Goal: Task Accomplishment & Management: Manage account settings

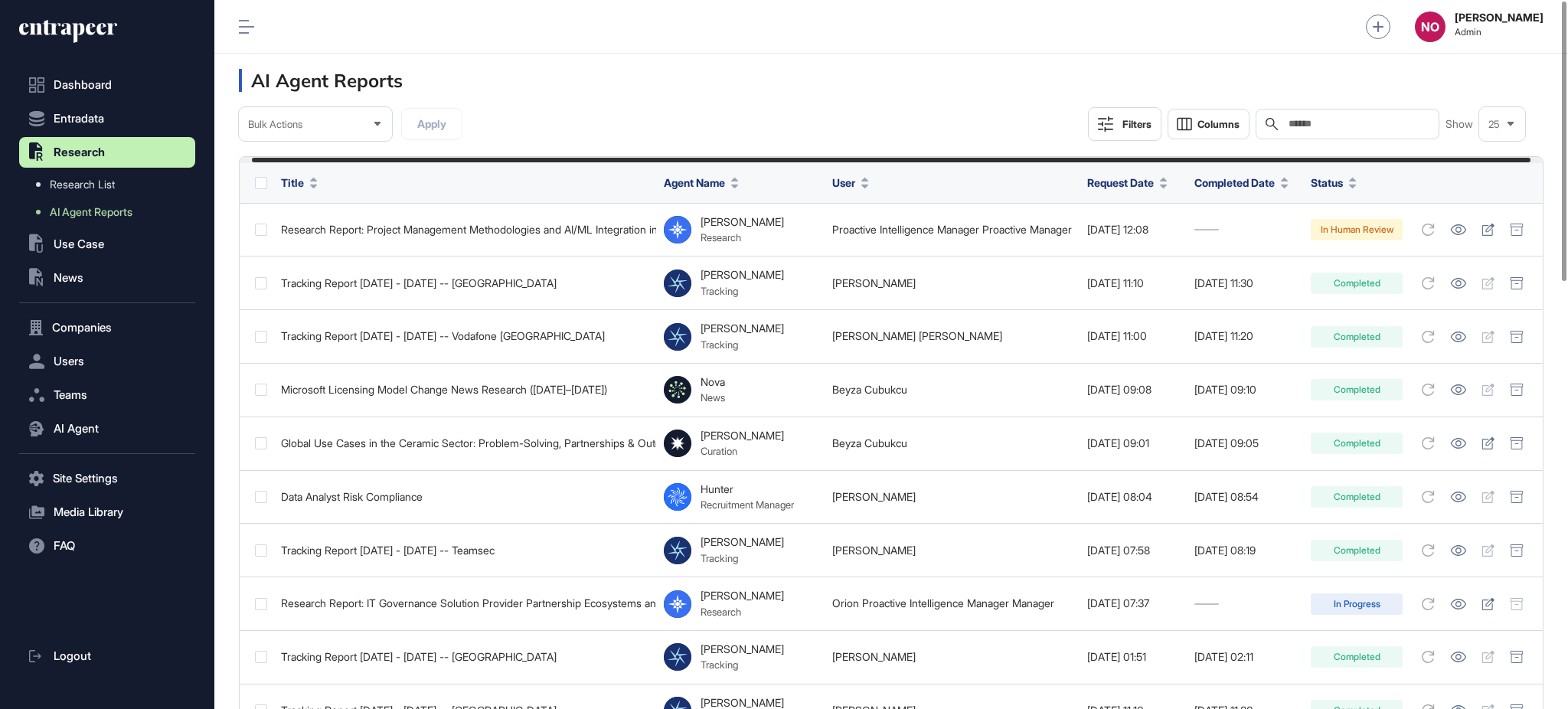
scroll to position [0, 23]
drag, startPoint x: 1482, startPoint y: 159, endPoint x: 1528, endPoint y: 160, distance: 46.0
click at [1528, 160] on div at bounding box center [902, 160] width 1279 height 5
click at [1018, 96] on header "AI Agent Reports" at bounding box center [891, 81] width 1354 height 54
click at [1137, 133] on button "Filters" at bounding box center [1125, 123] width 74 height 34
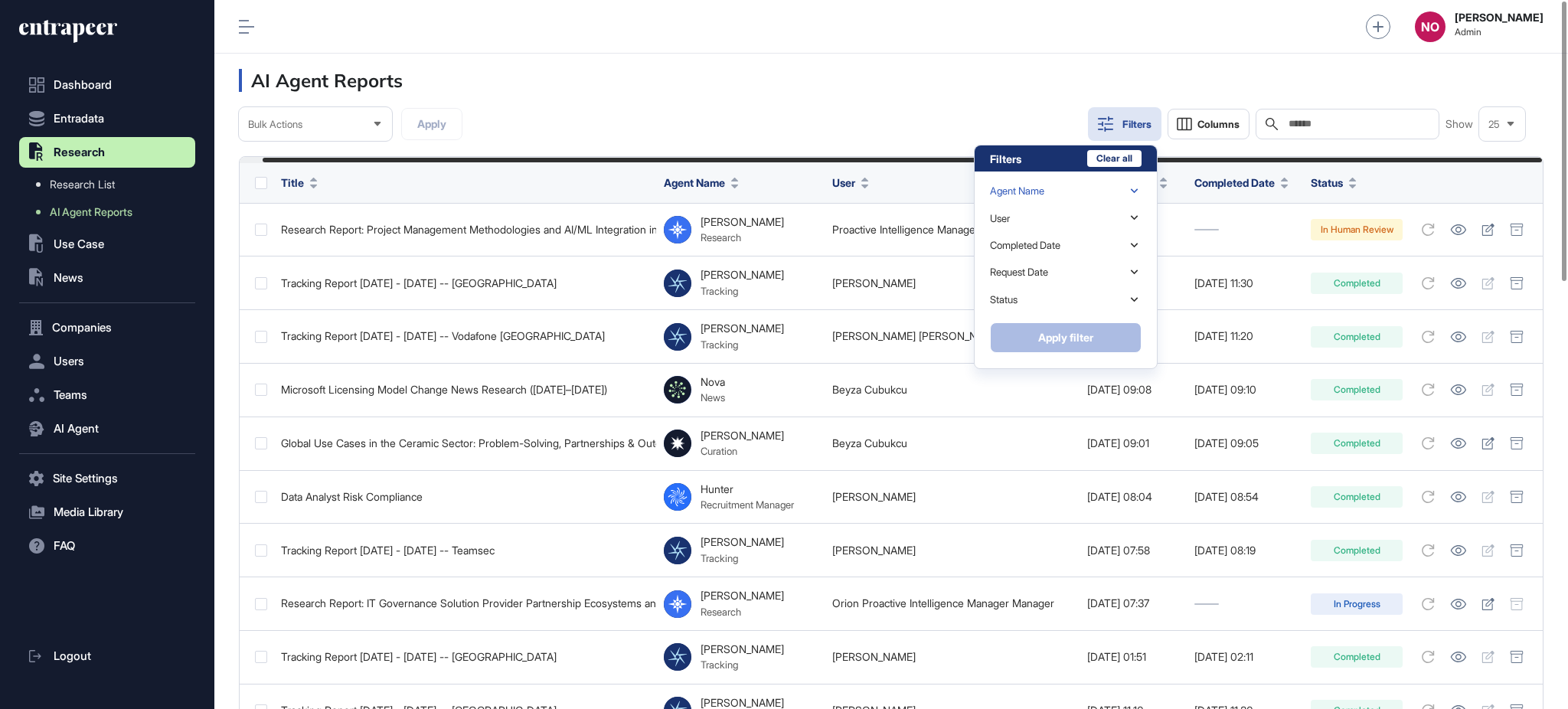
click at [1085, 186] on div "Agent Name" at bounding box center [1065, 191] width 151 height 27
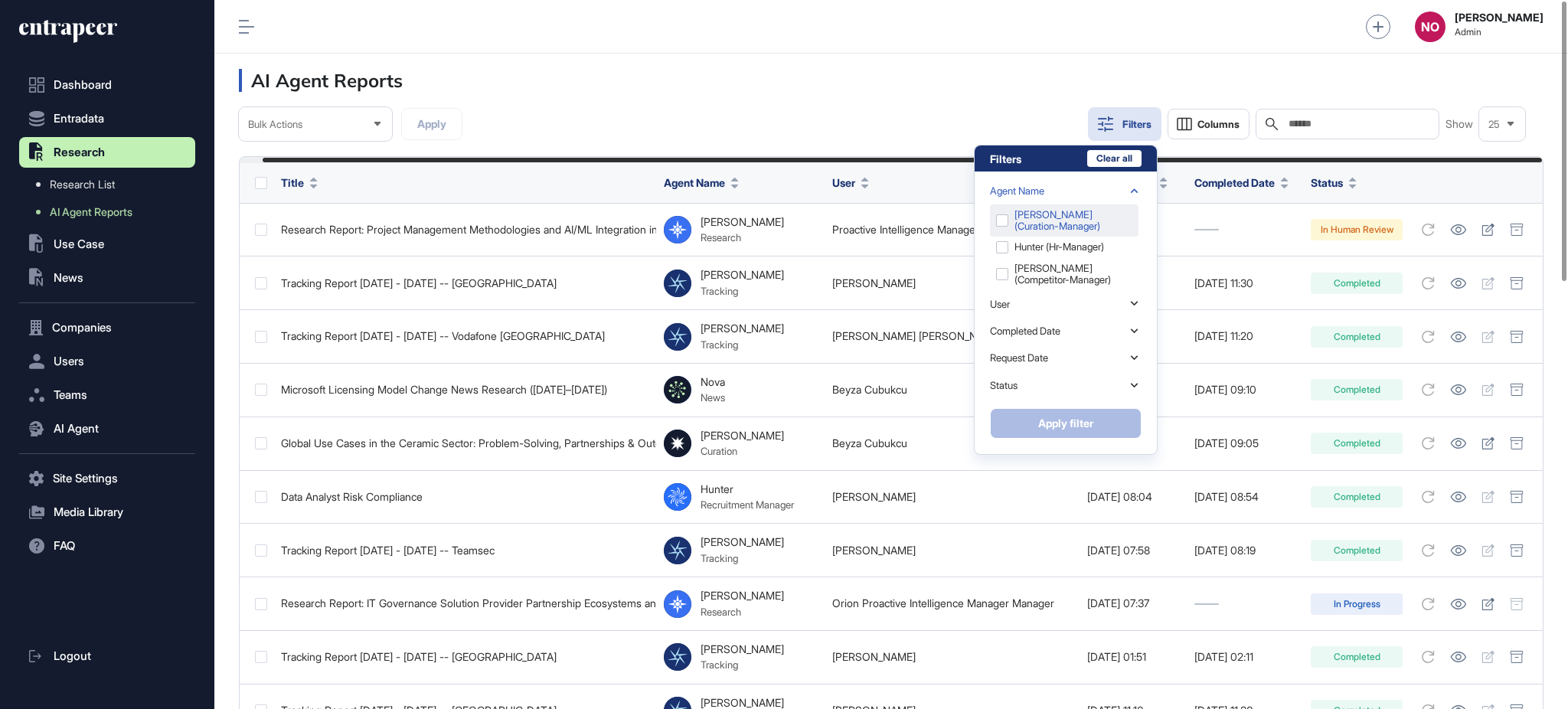
scroll to position [75, 0]
click at [1048, 249] on div "[PERSON_NAME] (research-manager)" at bounding box center [1064, 263] width 149 height 32
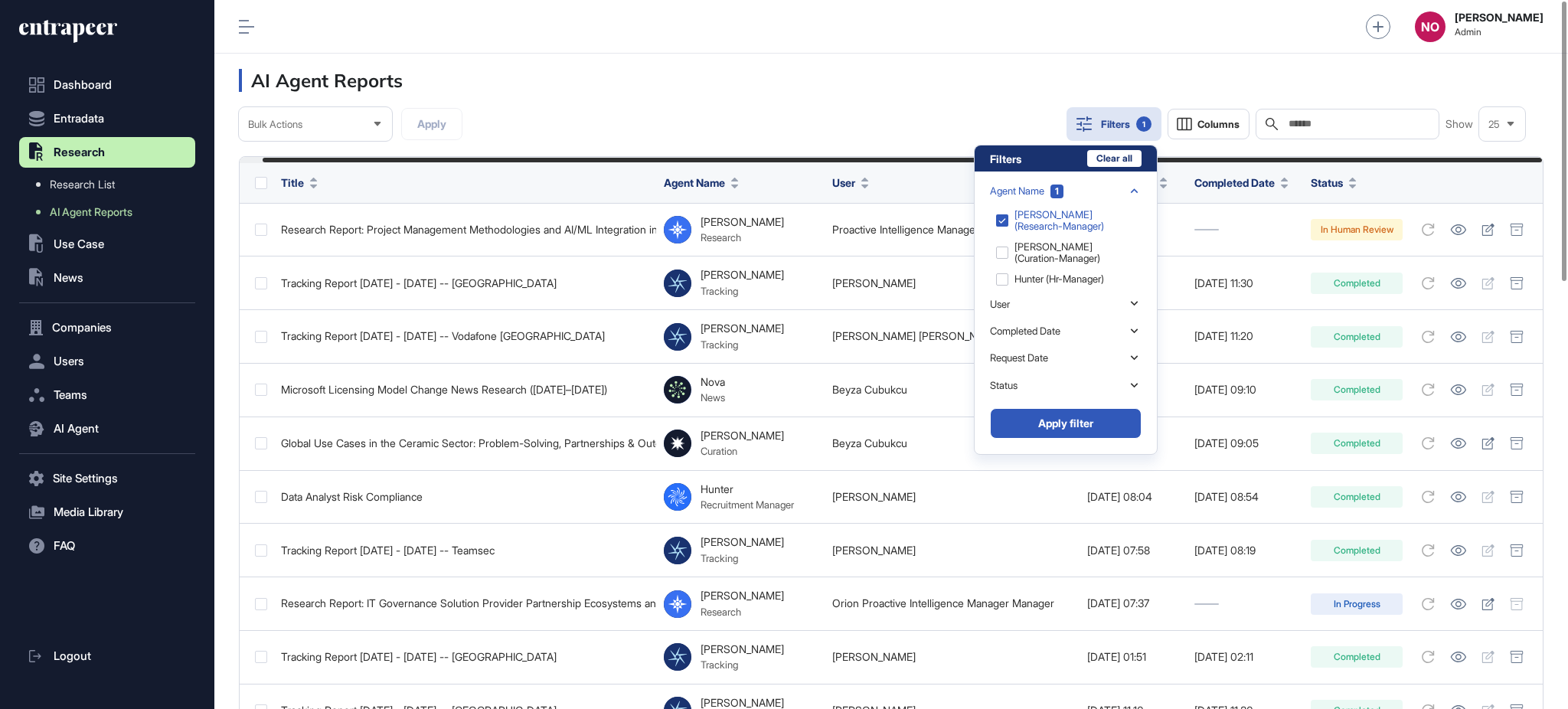
click at [1082, 191] on div "Agent Name 1" at bounding box center [1065, 191] width 151 height 27
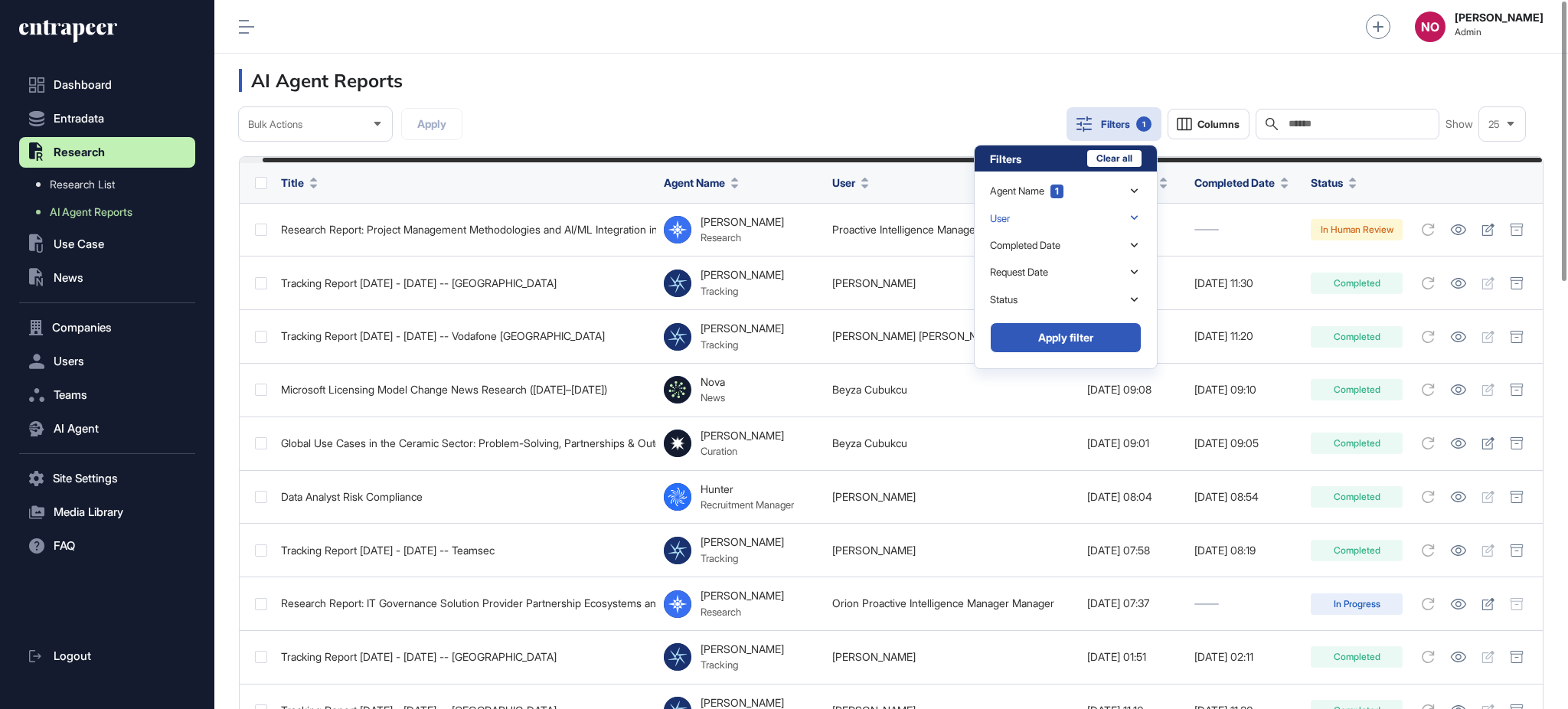
click at [1056, 222] on div "User" at bounding box center [1065, 218] width 151 height 27
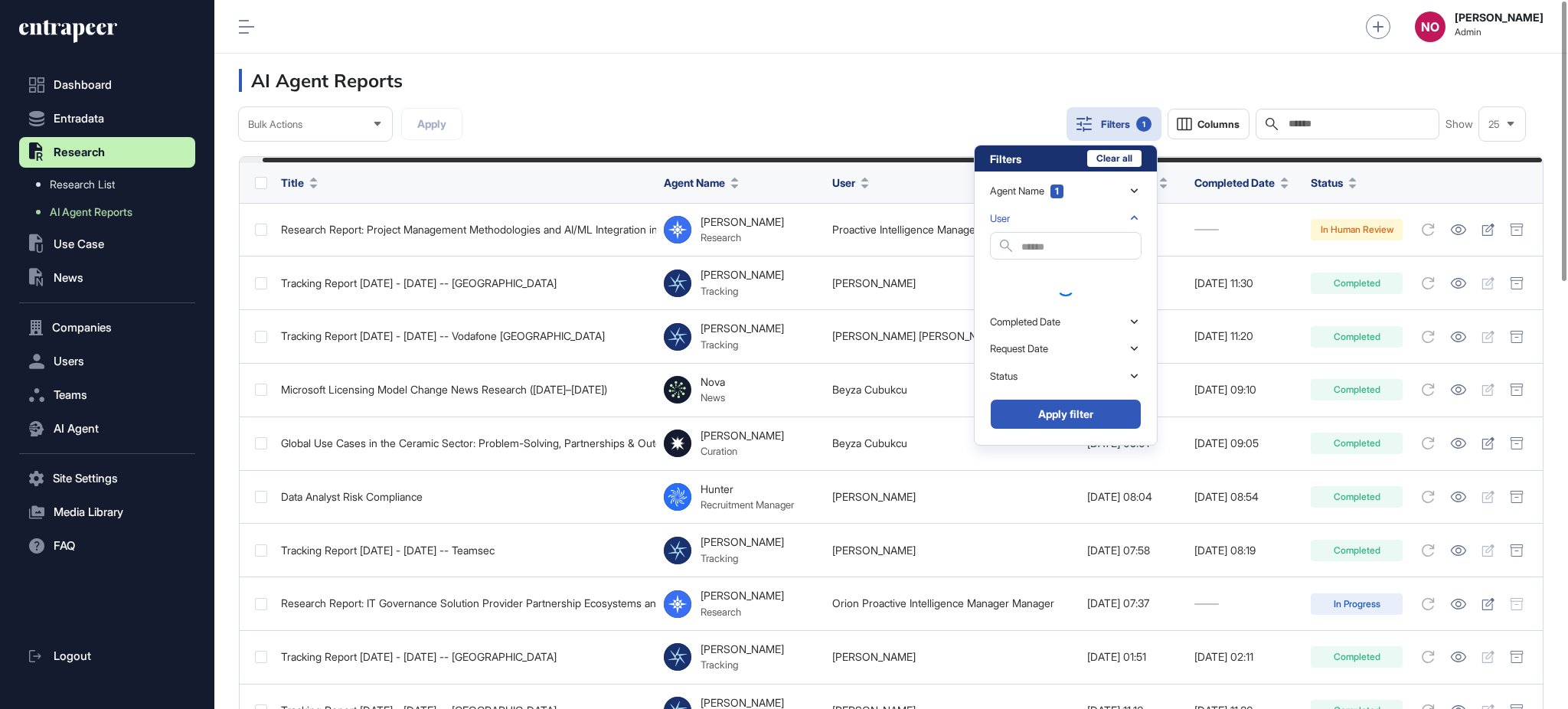
click at [1046, 251] on input "text" at bounding box center [1081, 246] width 119 height 20
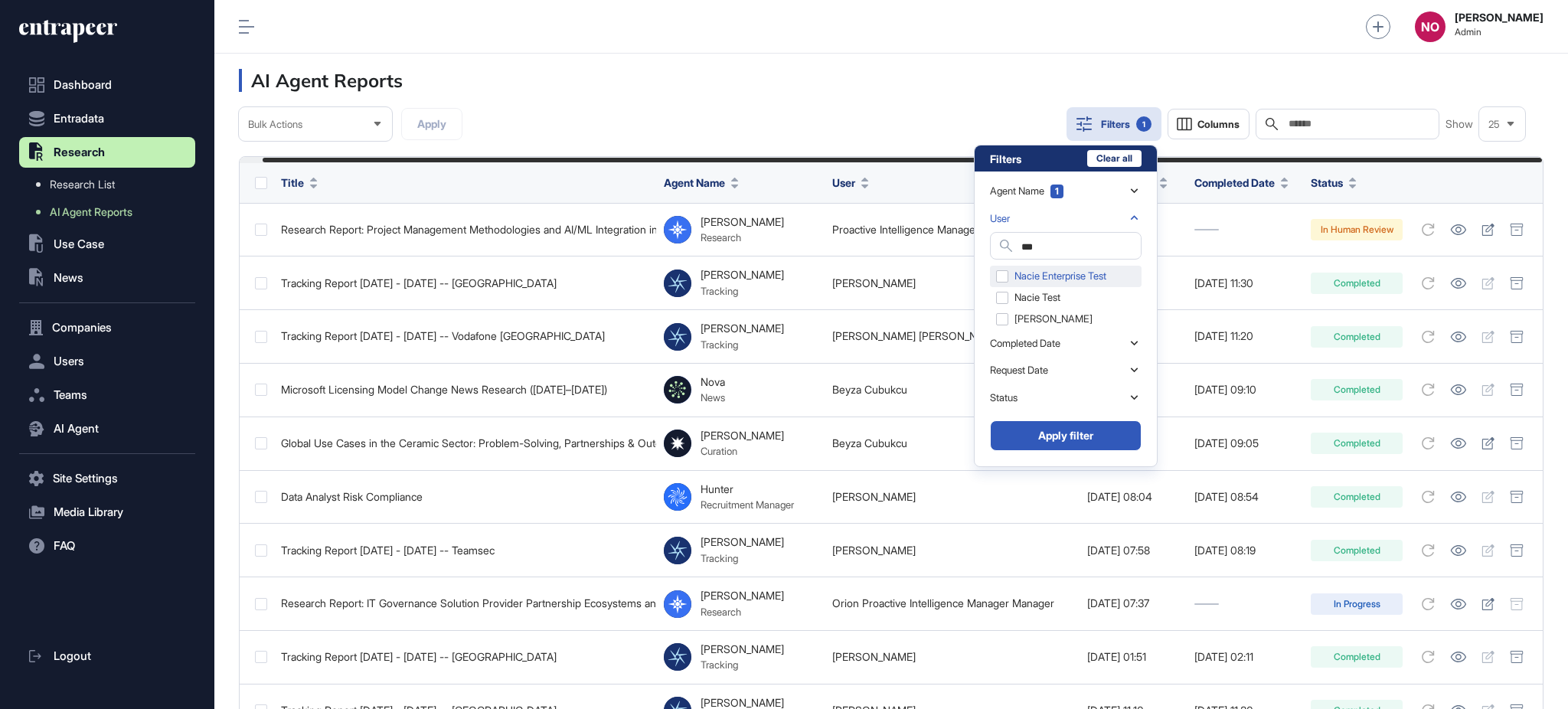
type input "***"
click at [1027, 280] on div "Nacie Enterprise Test" at bounding box center [1065, 276] width 151 height 21
click at [1029, 301] on div "Nacie Test" at bounding box center [1065, 298] width 151 height 21
click at [1029, 323] on div "[PERSON_NAME]" at bounding box center [1065, 319] width 151 height 21
click at [1091, 439] on button "Apply filter" at bounding box center [1065, 435] width 151 height 30
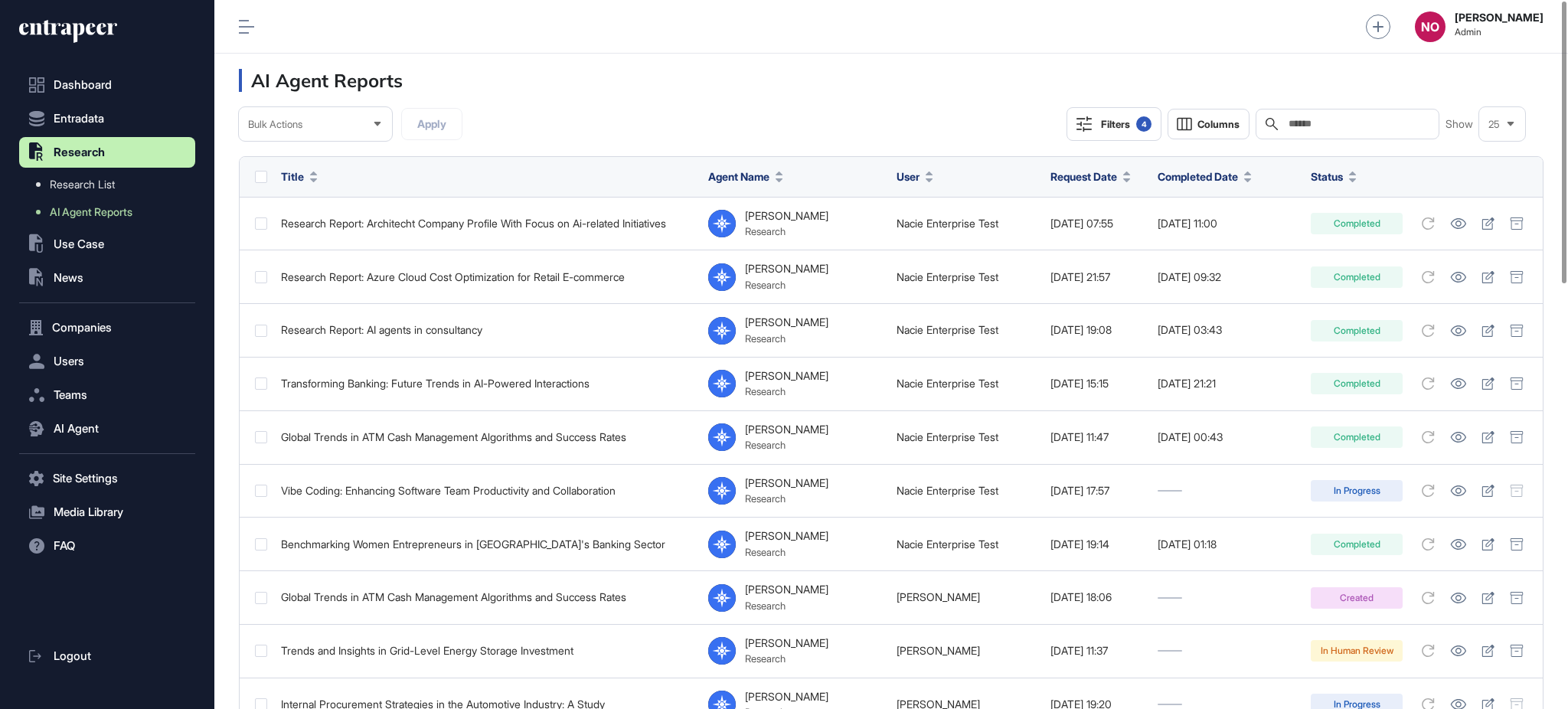
click at [1112, 174] on button "Request Date" at bounding box center [1090, 177] width 80 height 16
click at [1115, 234] on span "Sort Descending" at bounding box center [1107, 240] width 61 height 13
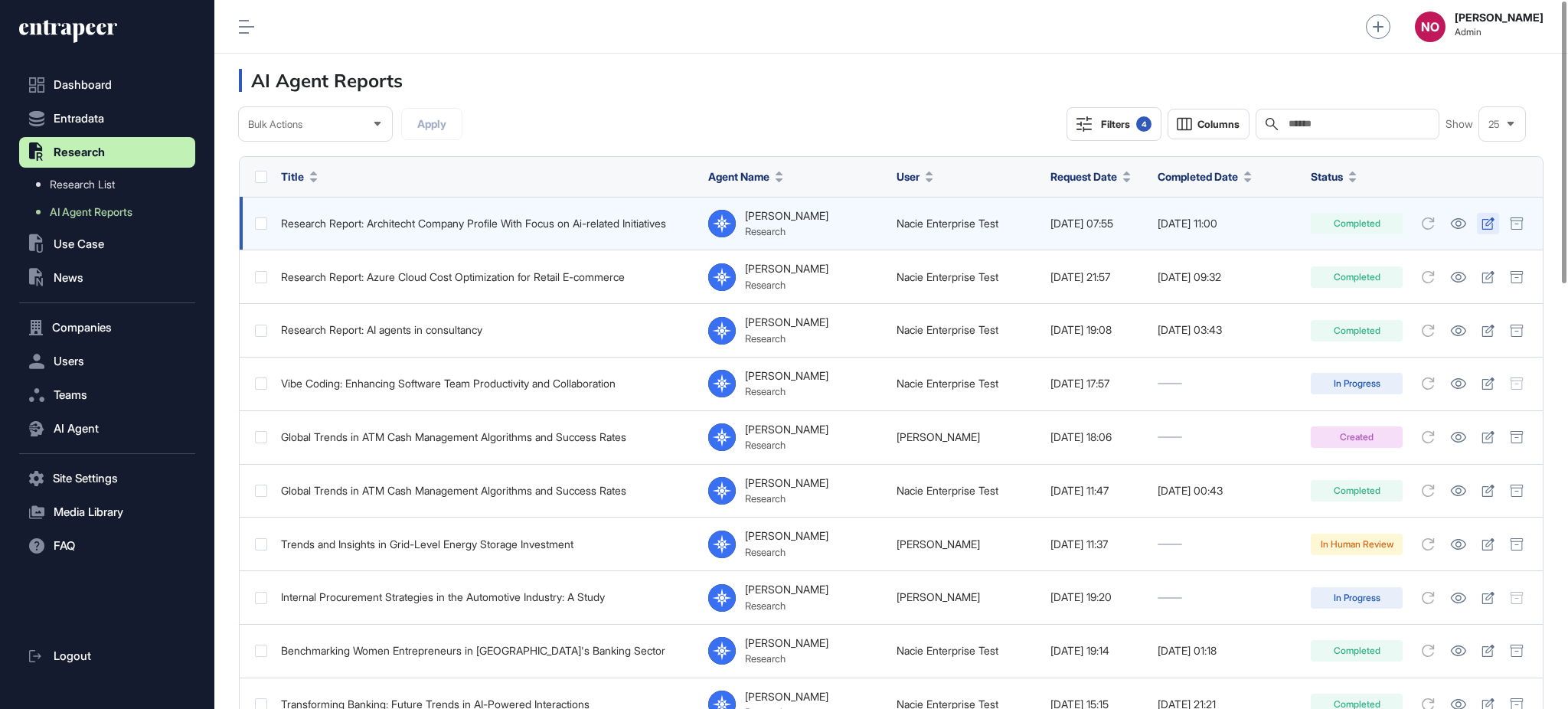
click at [1484, 226] on icon at bounding box center [1488, 223] width 13 height 12
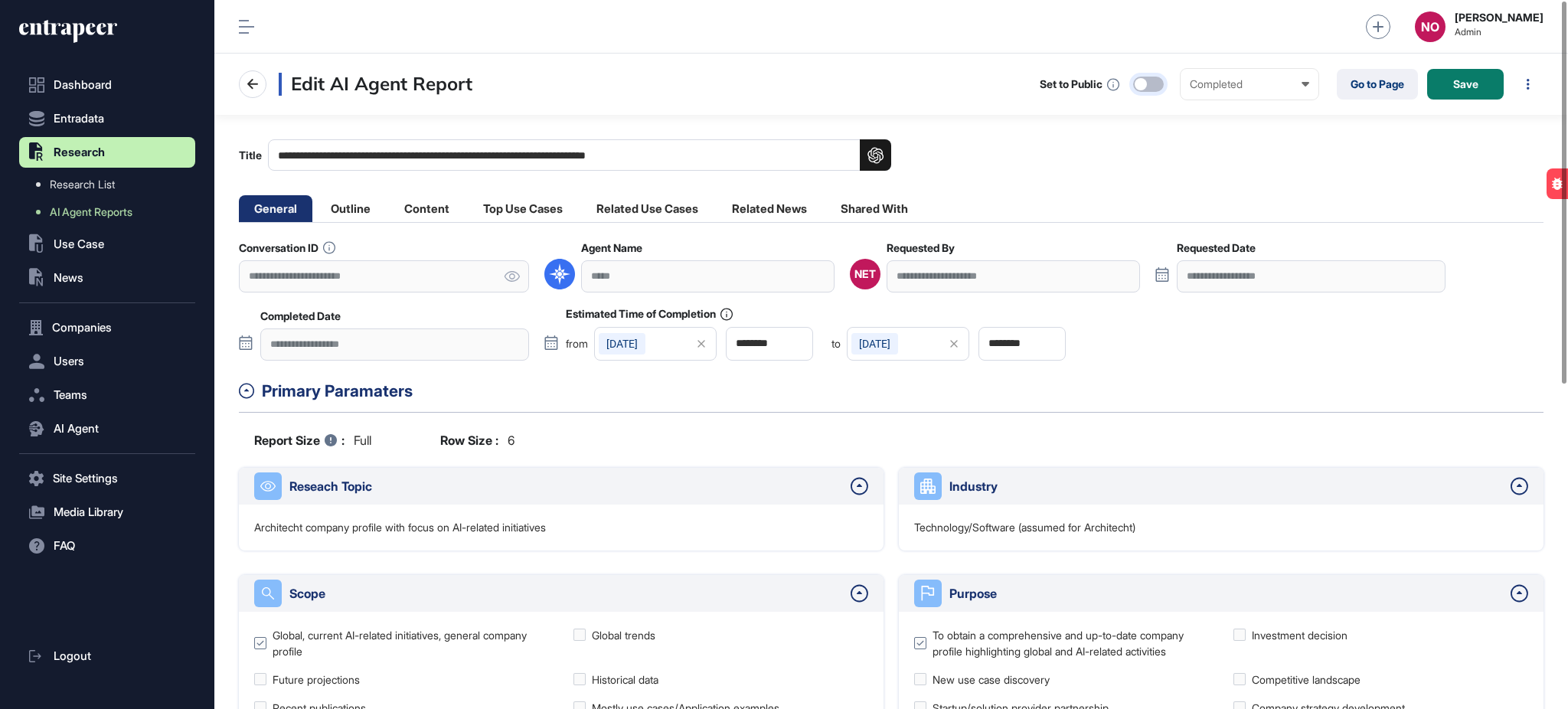
click at [1154, 85] on div at bounding box center [1148, 84] width 30 height 16
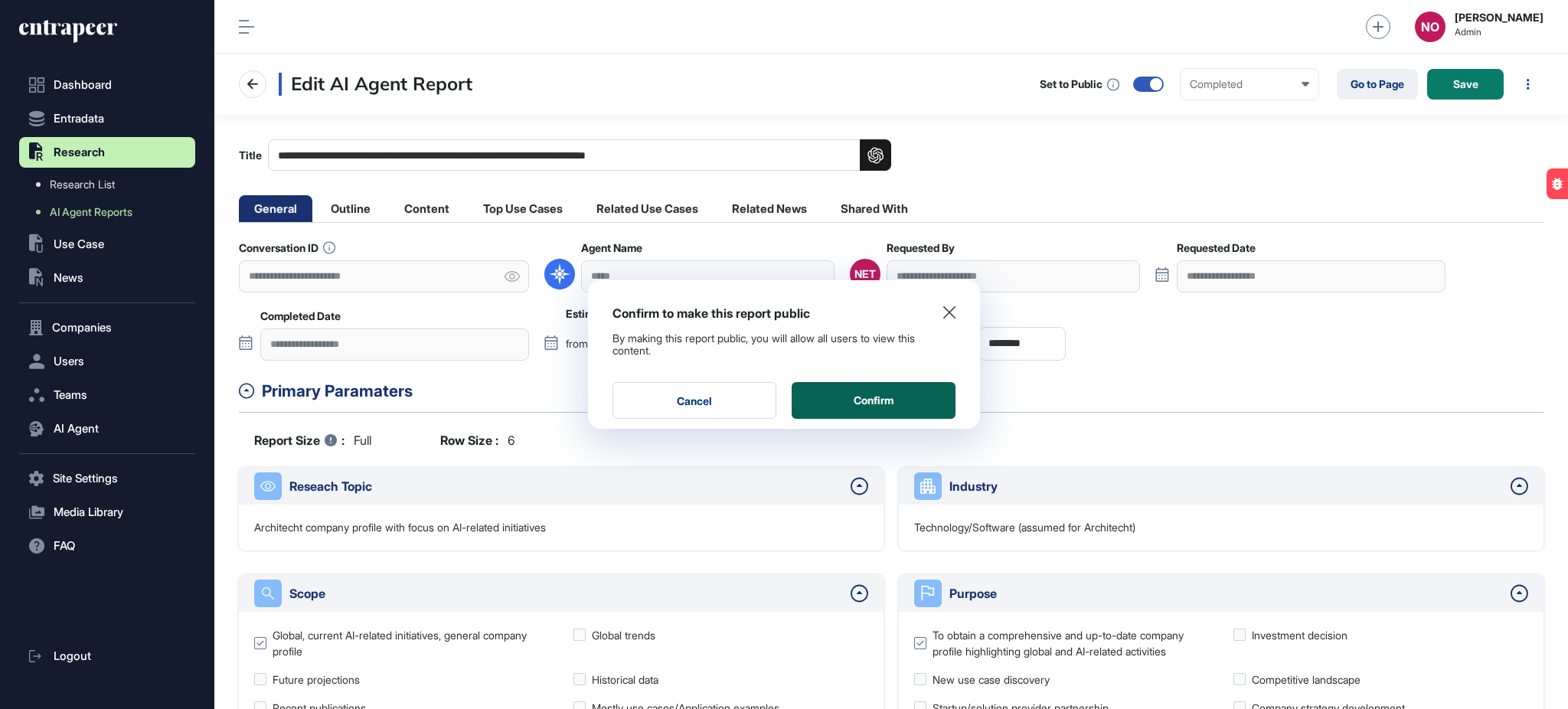
click at [874, 402] on button "Confirm" at bounding box center [874, 400] width 164 height 37
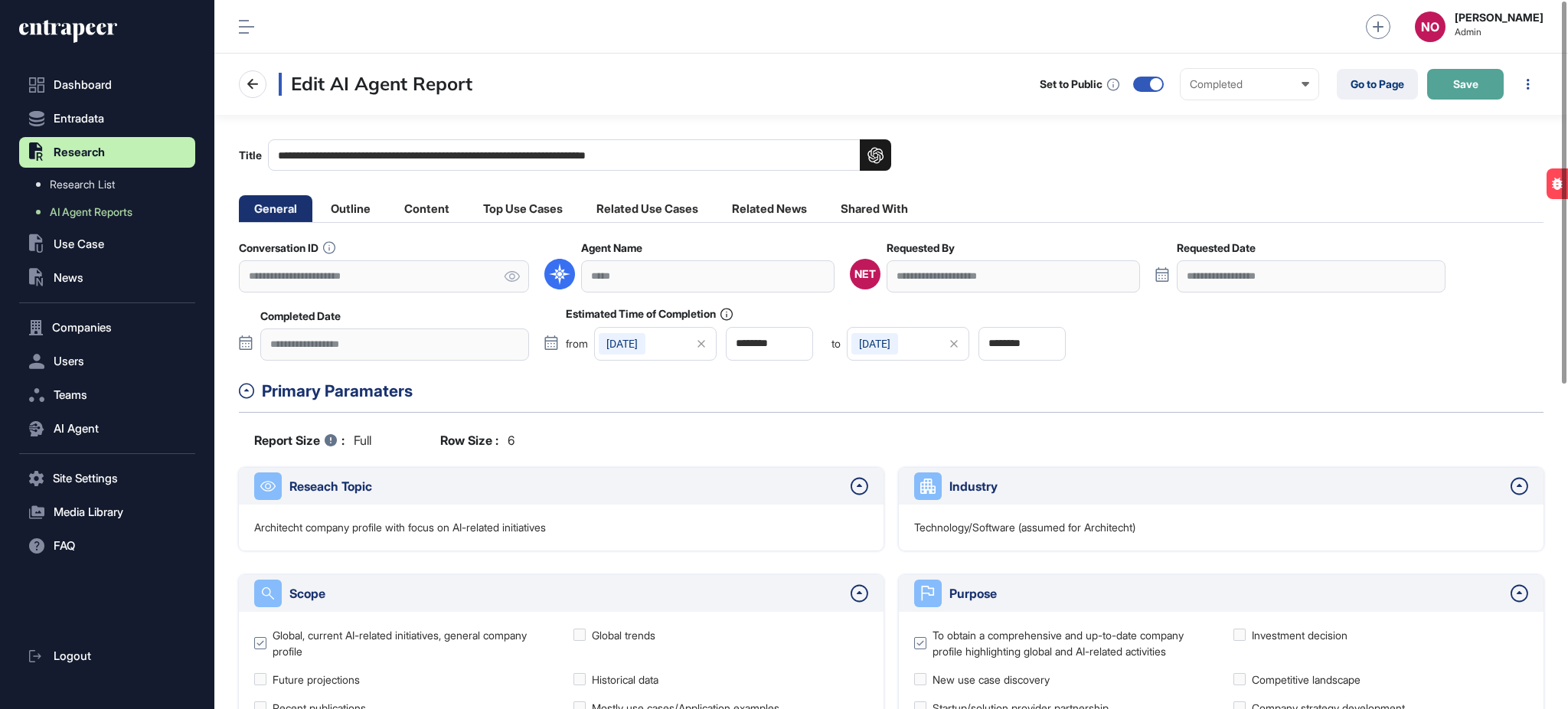
click at [1451, 98] on button "Save" at bounding box center [1466, 83] width 77 height 30
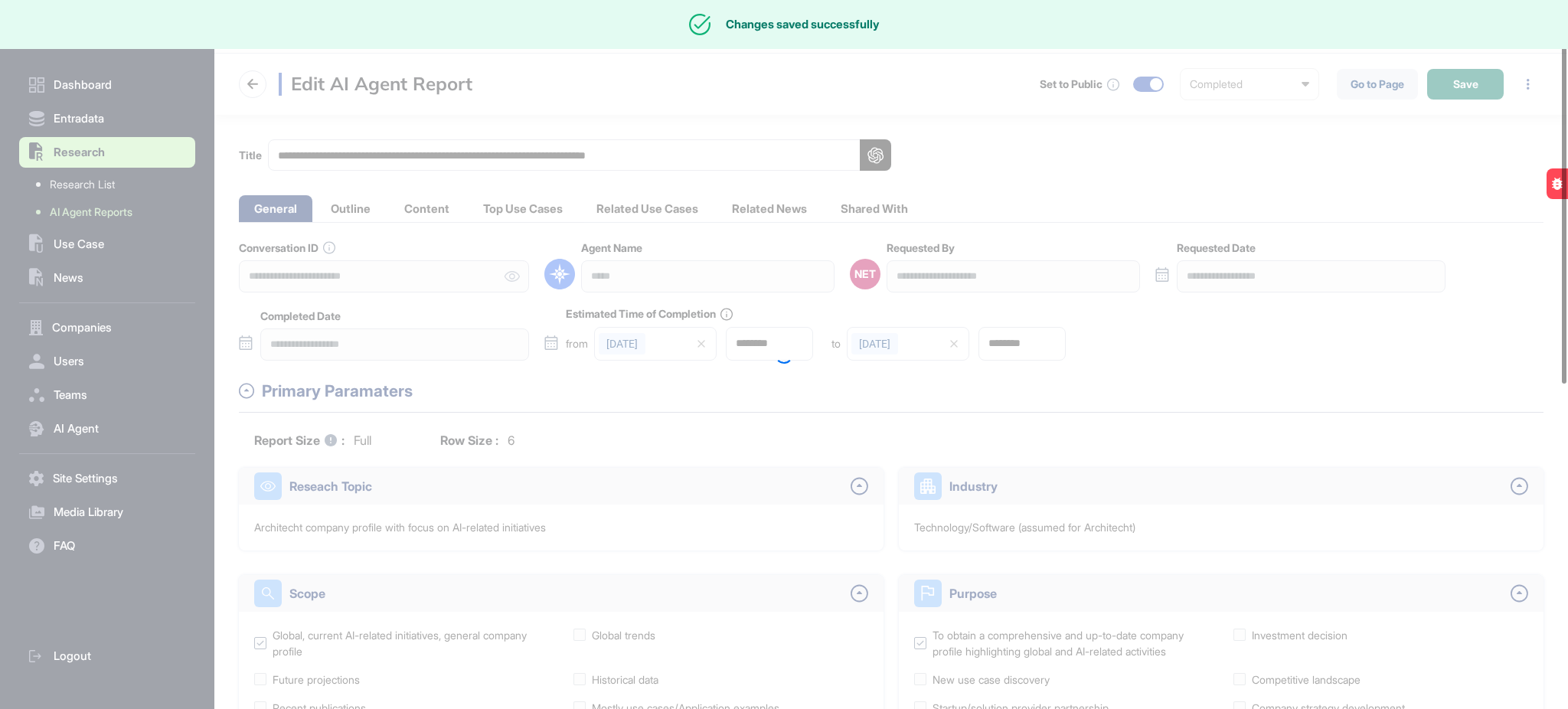
type input "********"
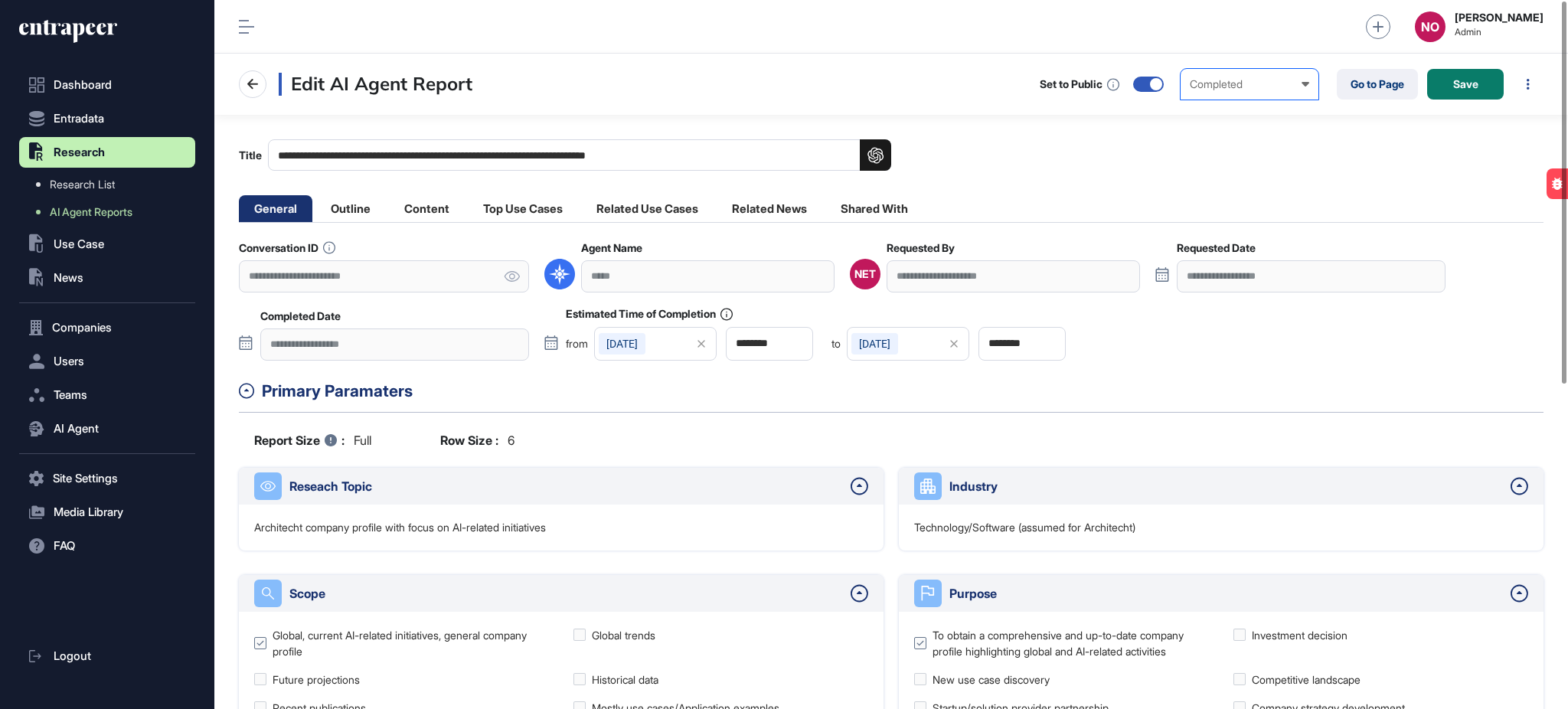
click at [1194, 78] on div "Completed" at bounding box center [1250, 83] width 119 height 12
click at [0, 0] on div "In Human Review" at bounding box center [0, 0] width 0 height 0
click at [1480, 84] on button "Save" at bounding box center [1466, 83] width 77 height 30
click at [1158, 82] on div at bounding box center [1156, 83] width 12 height 12
click at [1216, 78] on div "Completed" at bounding box center [1250, 83] width 119 height 12
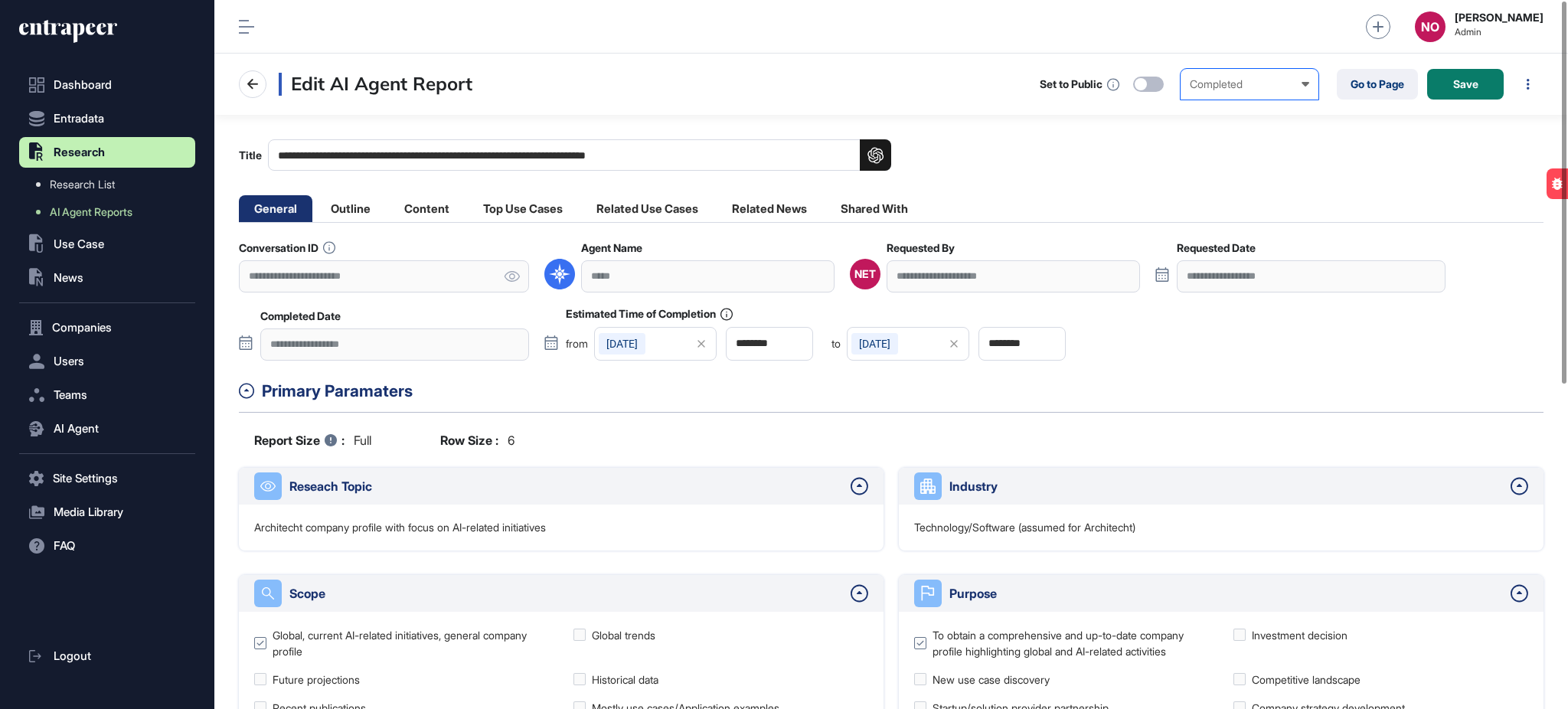
click at [0, 0] on div "In Human Review" at bounding box center [0, 0] width 0 height 0
click at [1466, 96] on button "Save" at bounding box center [1466, 83] width 77 height 30
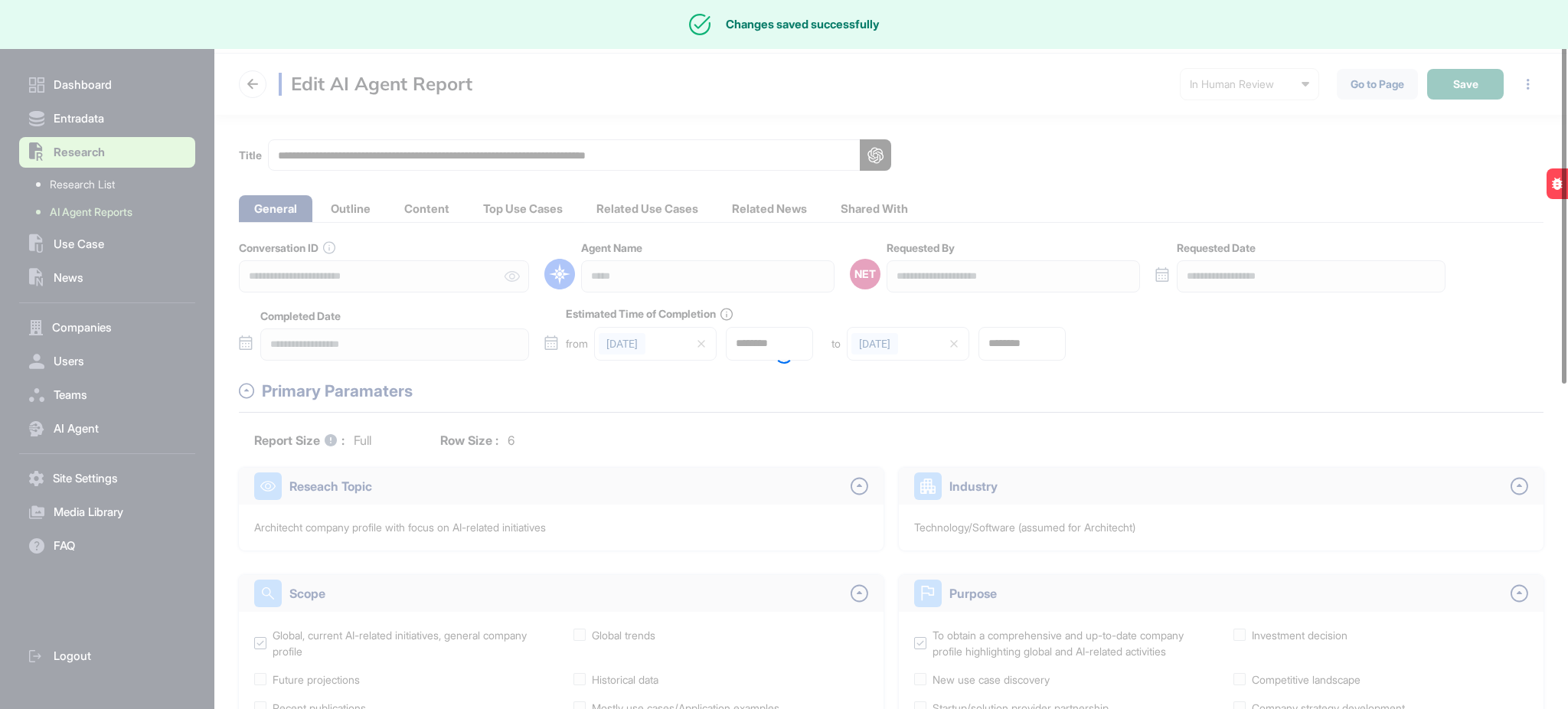
type input "********"
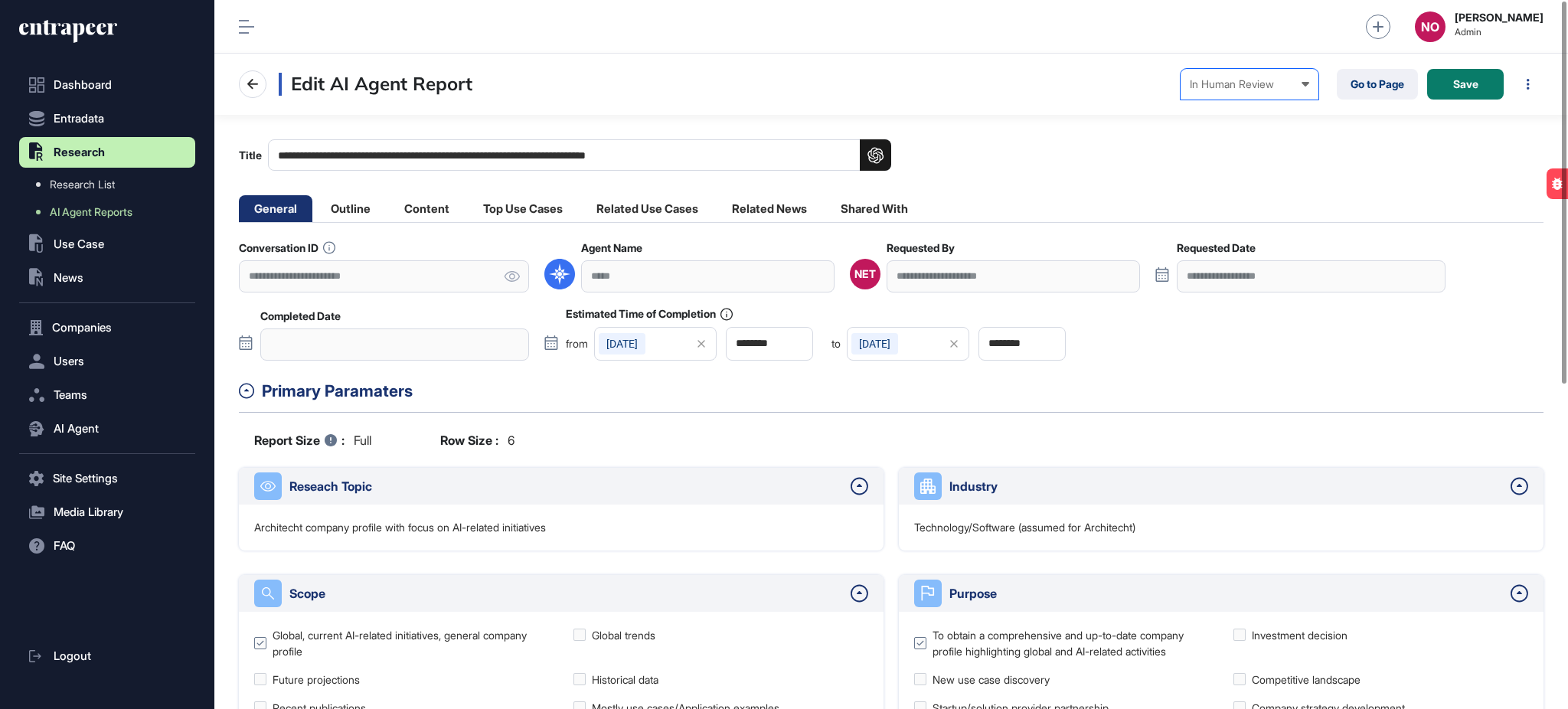
click at [1199, 92] on div "In Human Review Created In Outline Review In Progress Completed In Human Review…" at bounding box center [1249, 83] width 137 height 30
click at [0, 0] on div "Completed" at bounding box center [0, 0] width 0 height 0
click at [1158, 84] on div at bounding box center [1148, 84] width 30 height 16
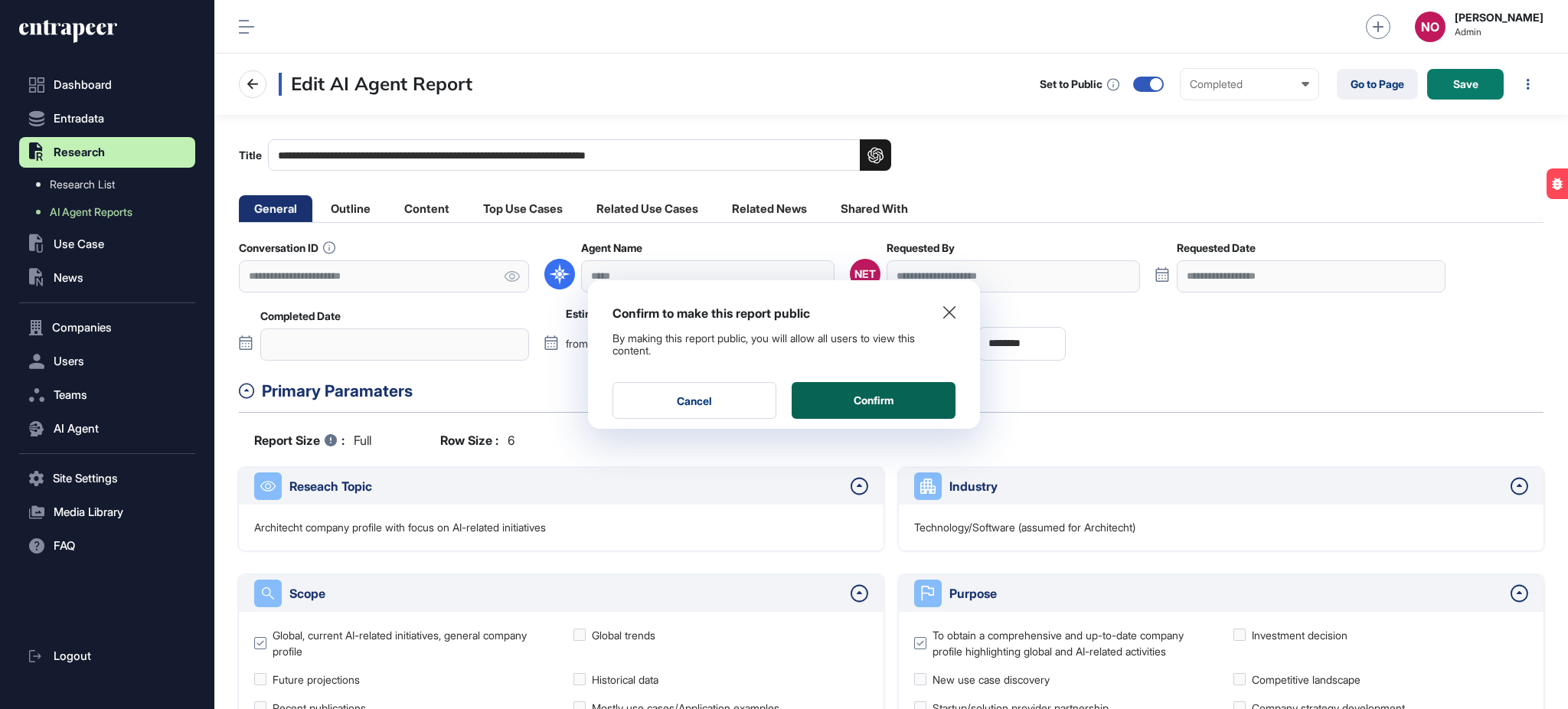
click at [913, 389] on button "Confirm" at bounding box center [874, 400] width 164 height 37
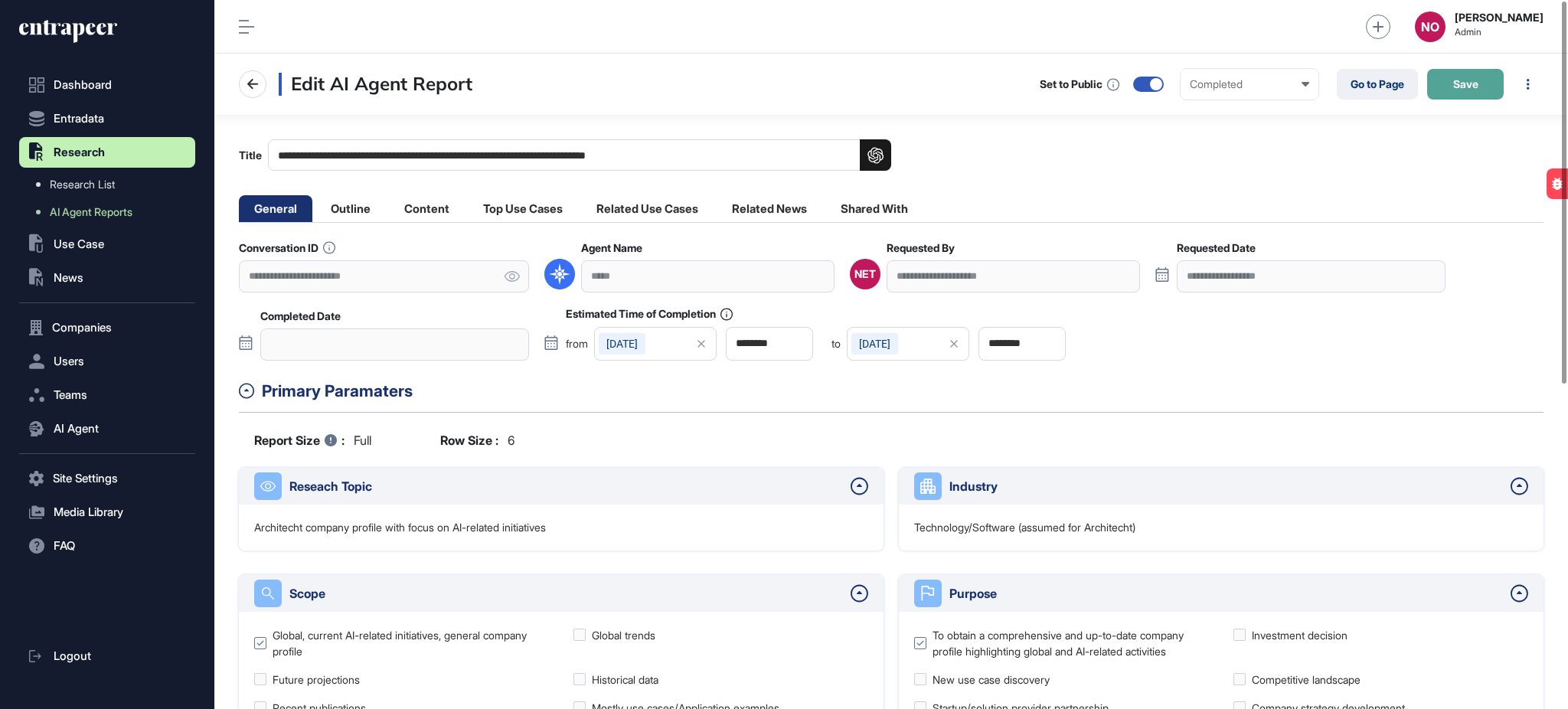
click at [1454, 92] on button "Save" at bounding box center [1466, 83] width 77 height 30
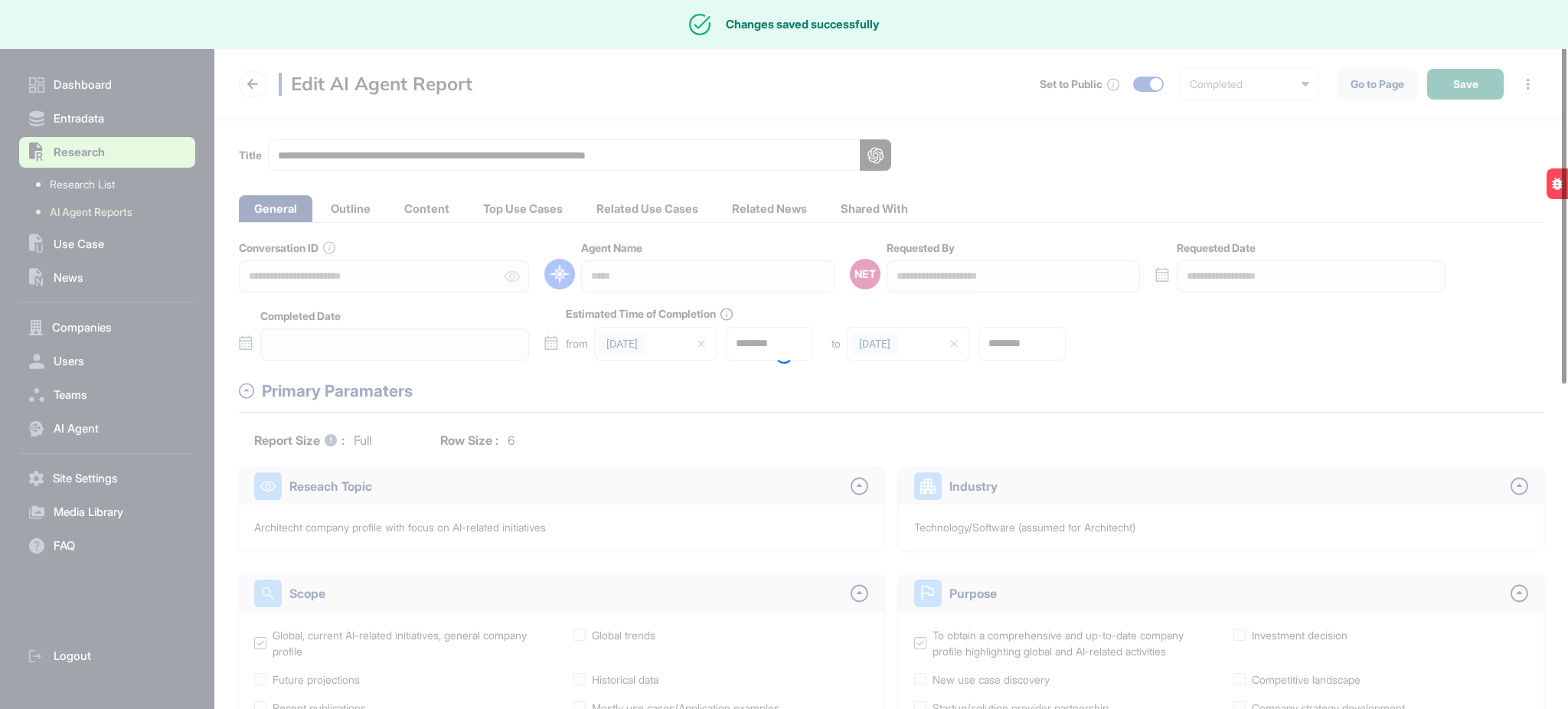
type input "**********"
type input "********"
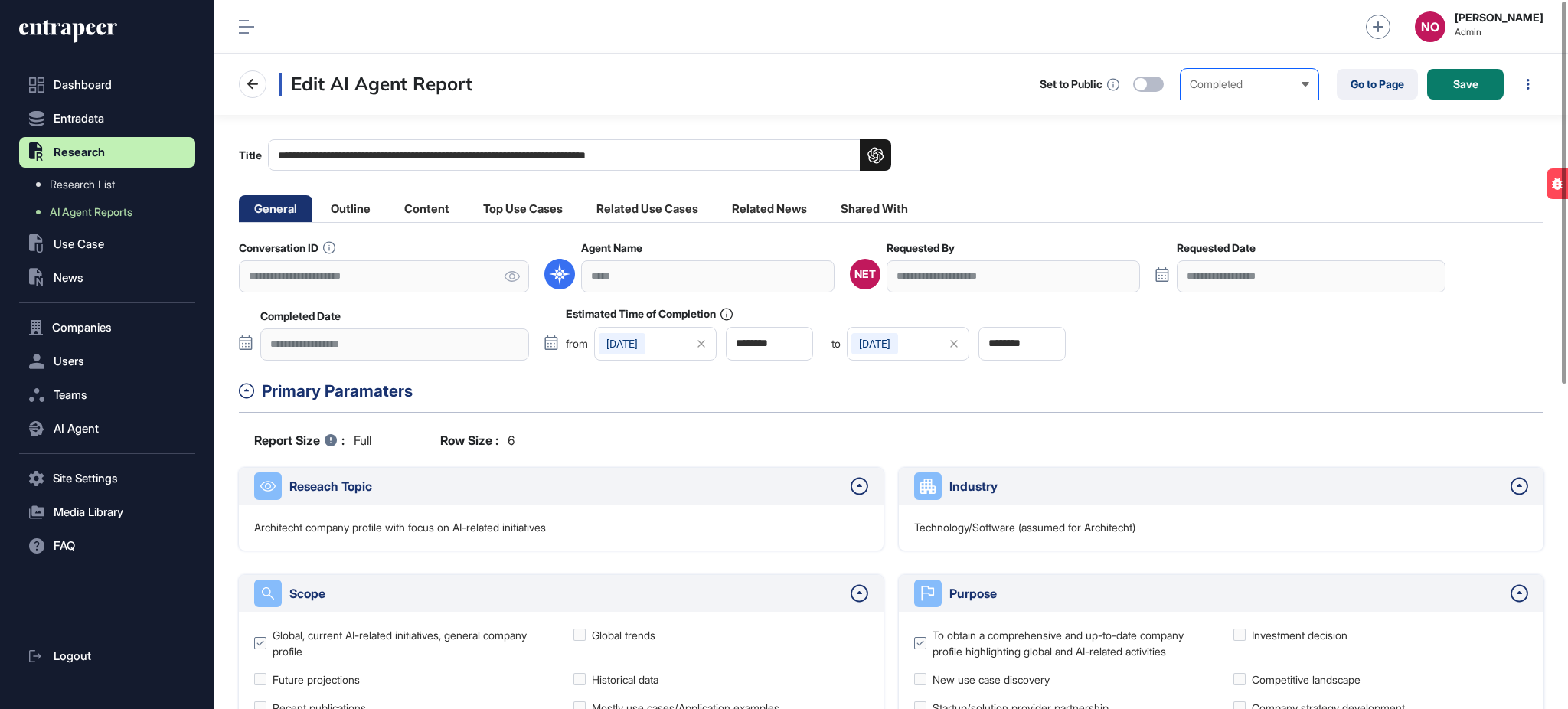
click at [1202, 79] on div "Completed" at bounding box center [1250, 83] width 119 height 12
click at [1149, 167] on div "**********" at bounding box center [891, 155] width 1305 height 31
click at [1451, 75] on button "Save" at bounding box center [1466, 83] width 77 height 30
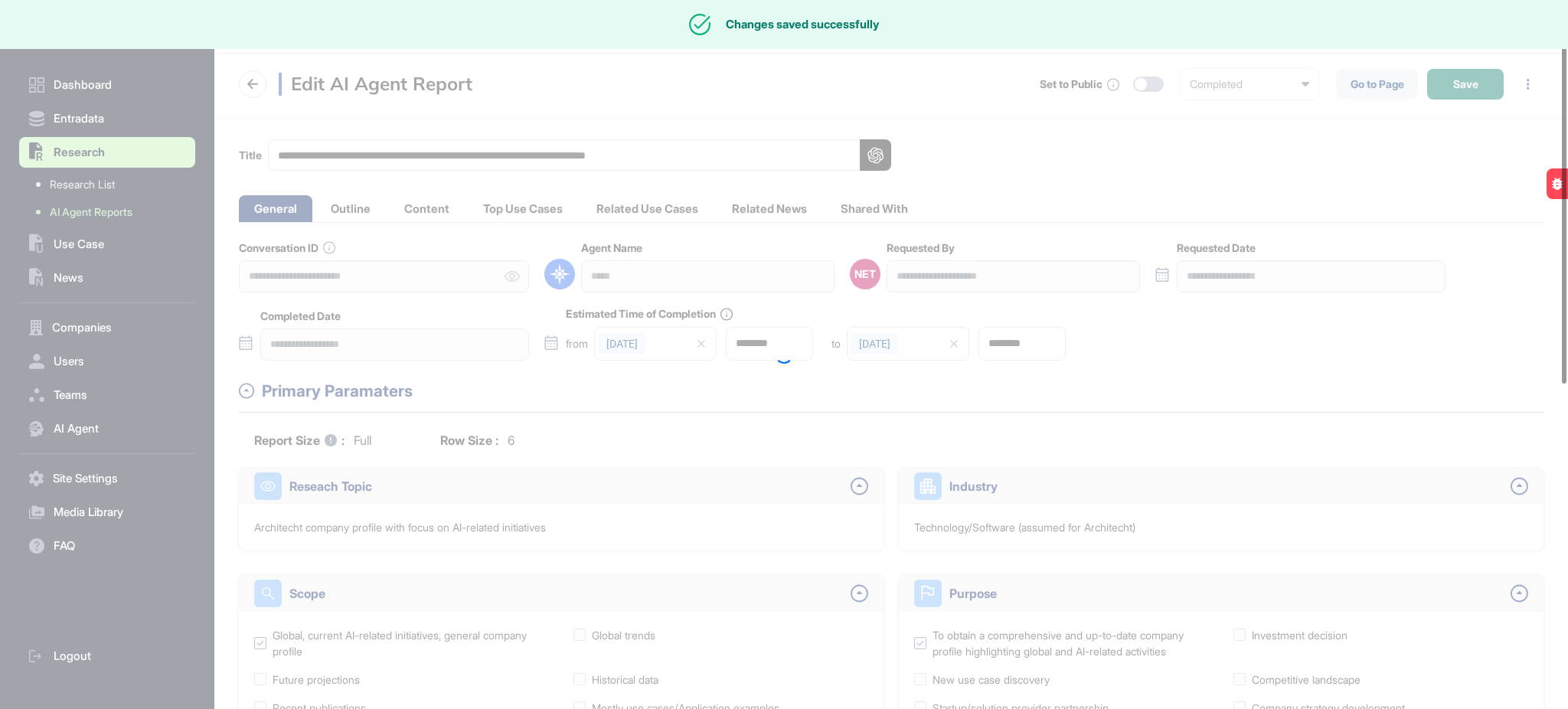
type input "********"
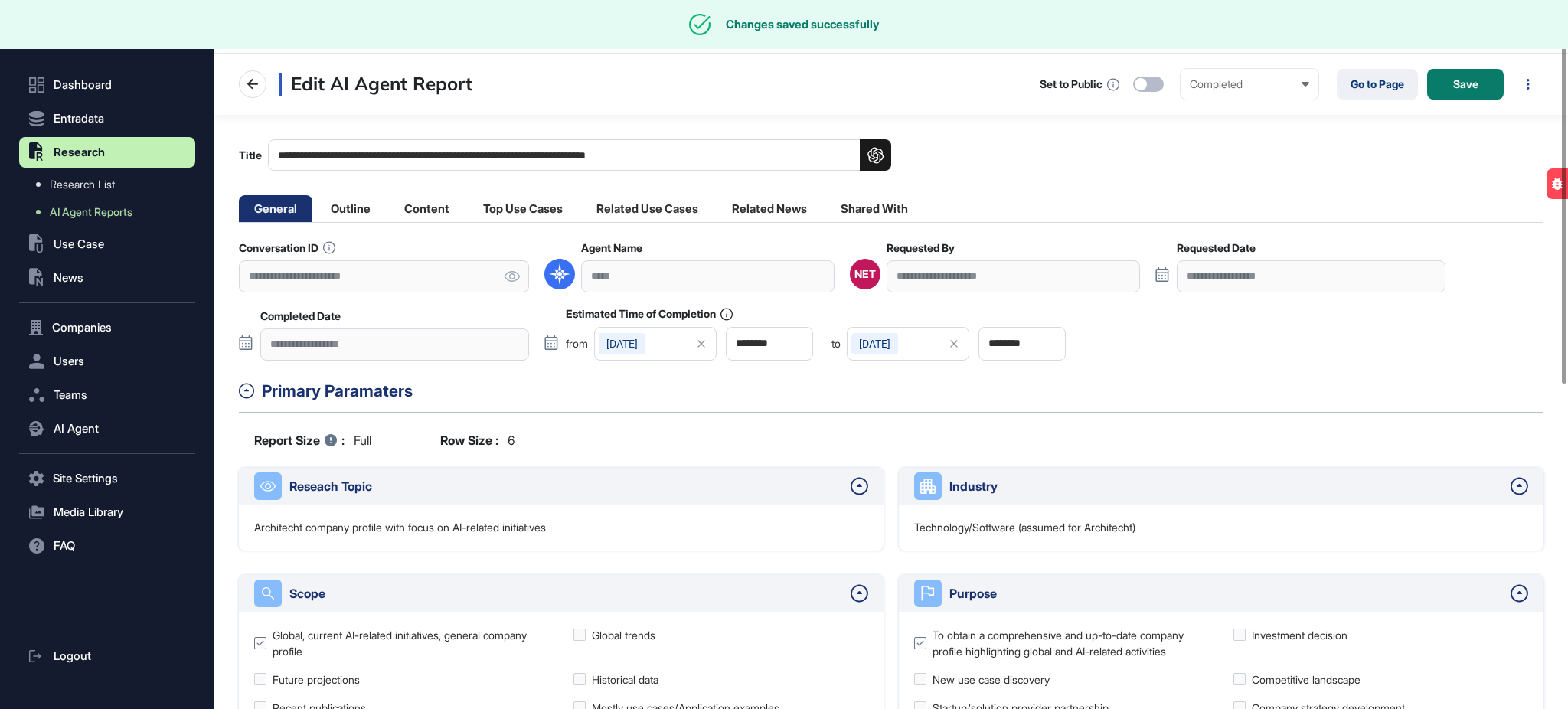
click at [1154, 89] on div at bounding box center [1148, 84] width 30 height 16
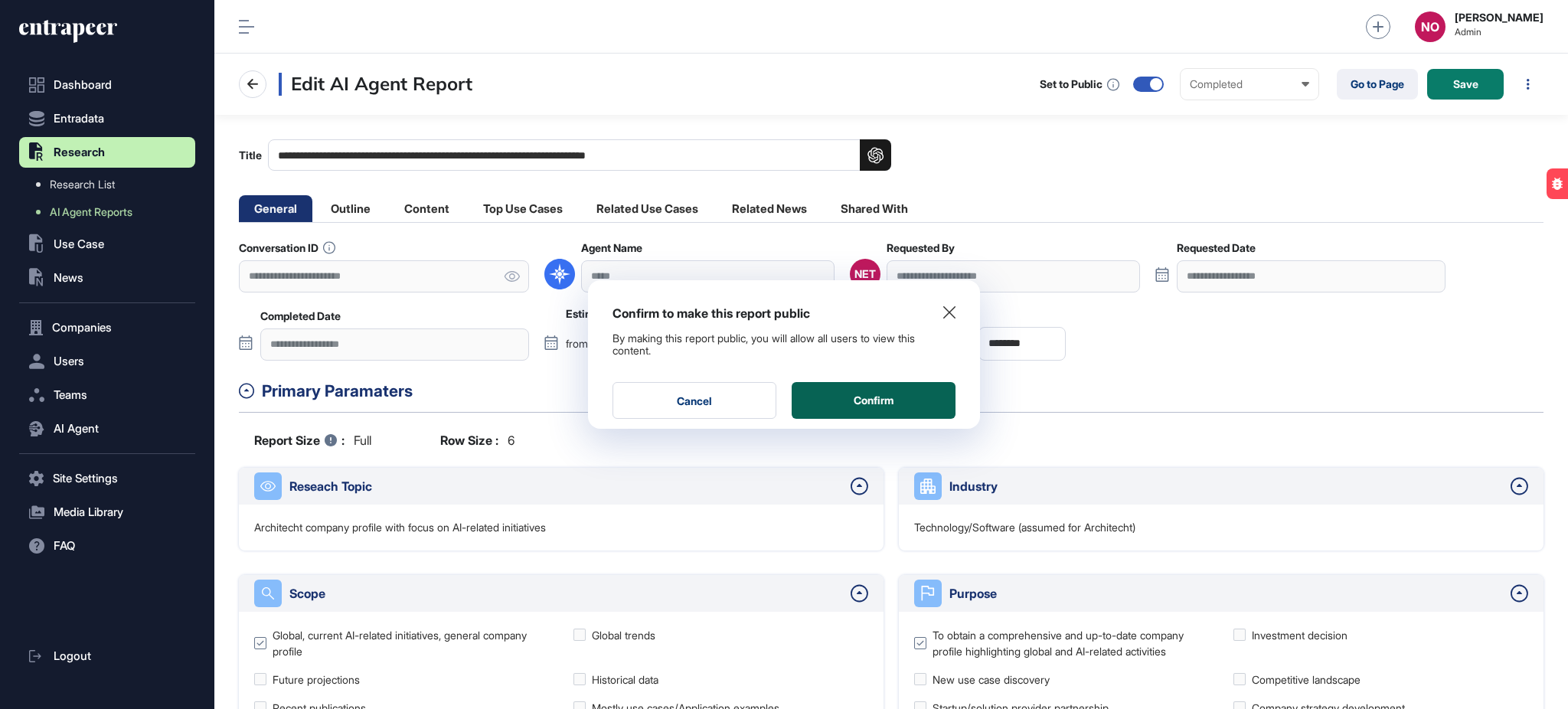
click at [865, 392] on button "Confirm" at bounding box center [874, 400] width 164 height 37
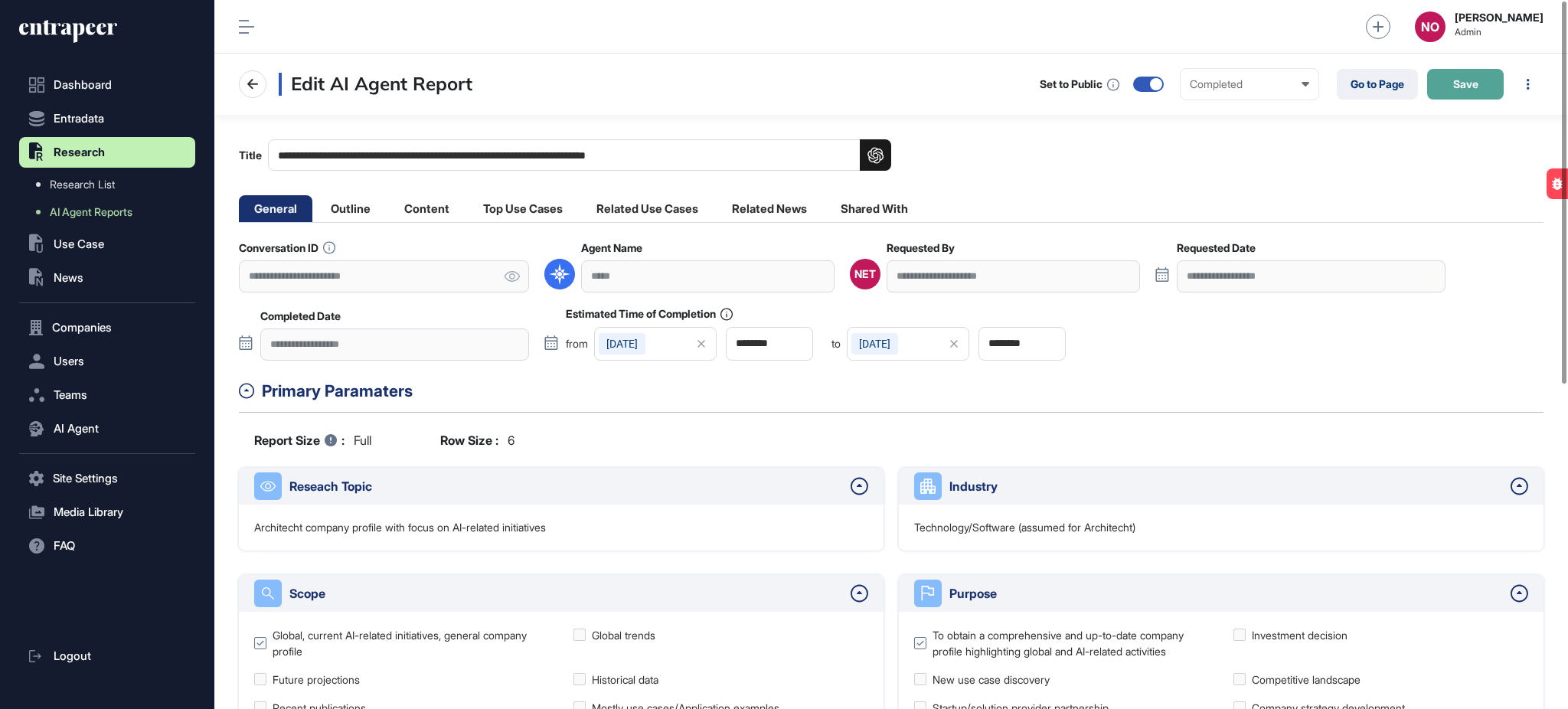
click at [1472, 96] on button "Save" at bounding box center [1466, 83] width 77 height 30
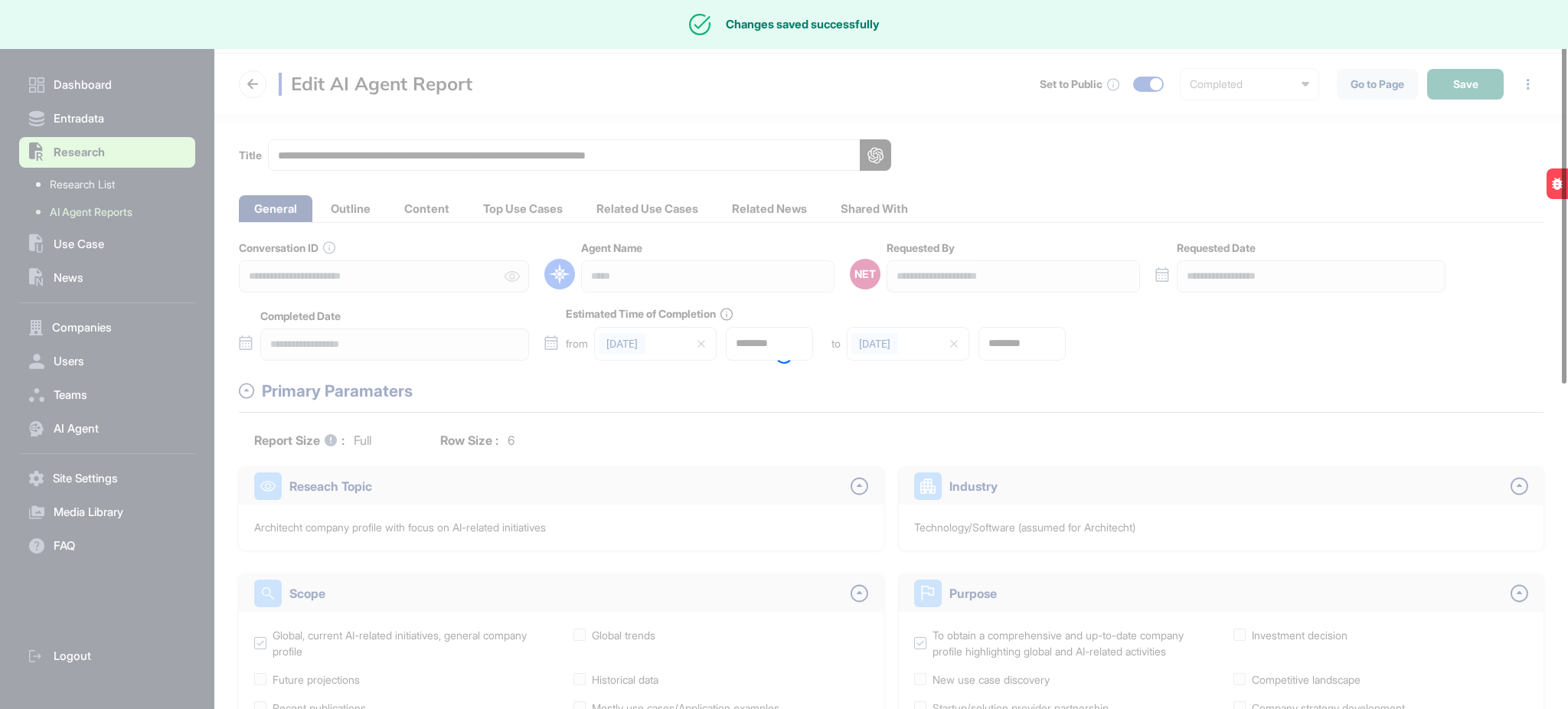
type input "********"
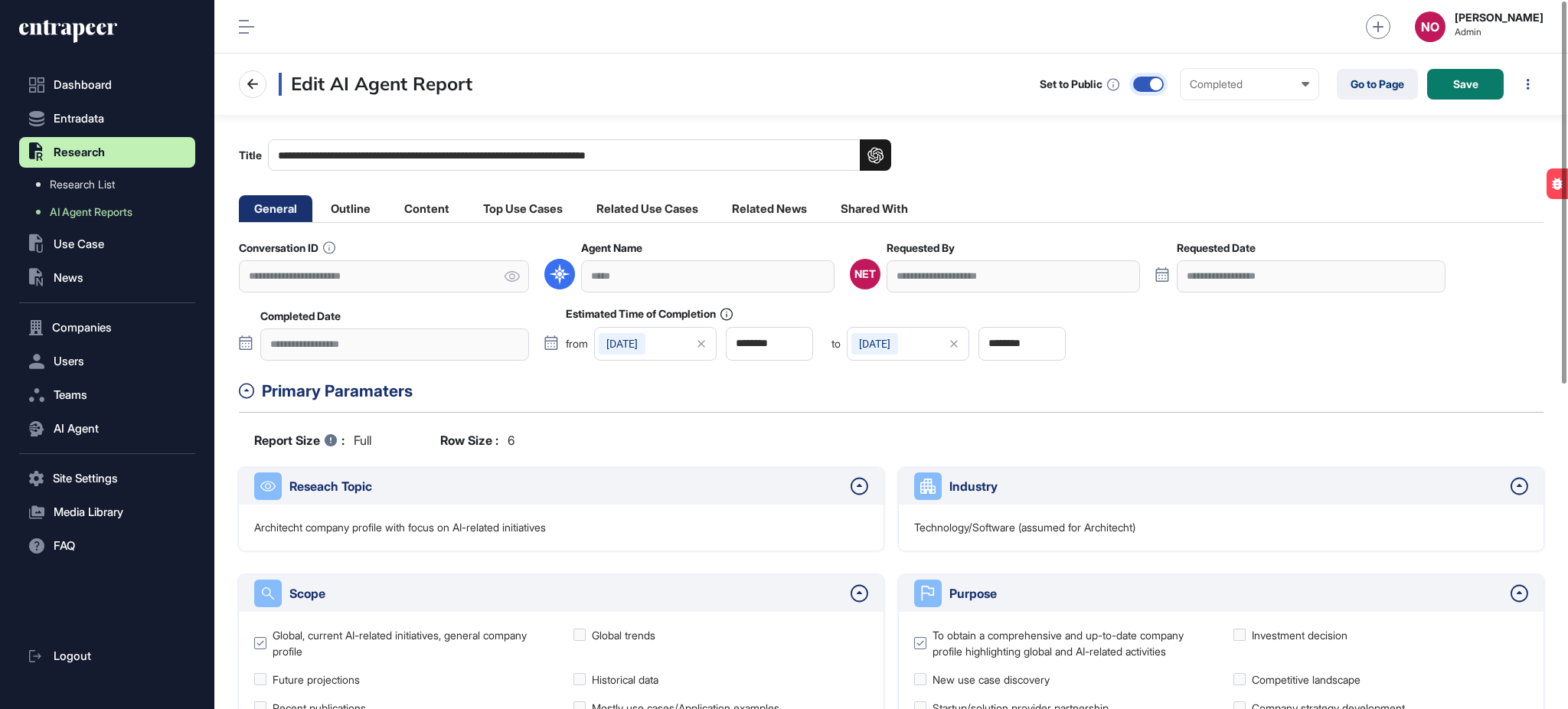
click at [1146, 83] on div at bounding box center [1148, 84] width 30 height 16
click at [1441, 83] on button "Save" at bounding box center [1466, 83] width 77 height 30
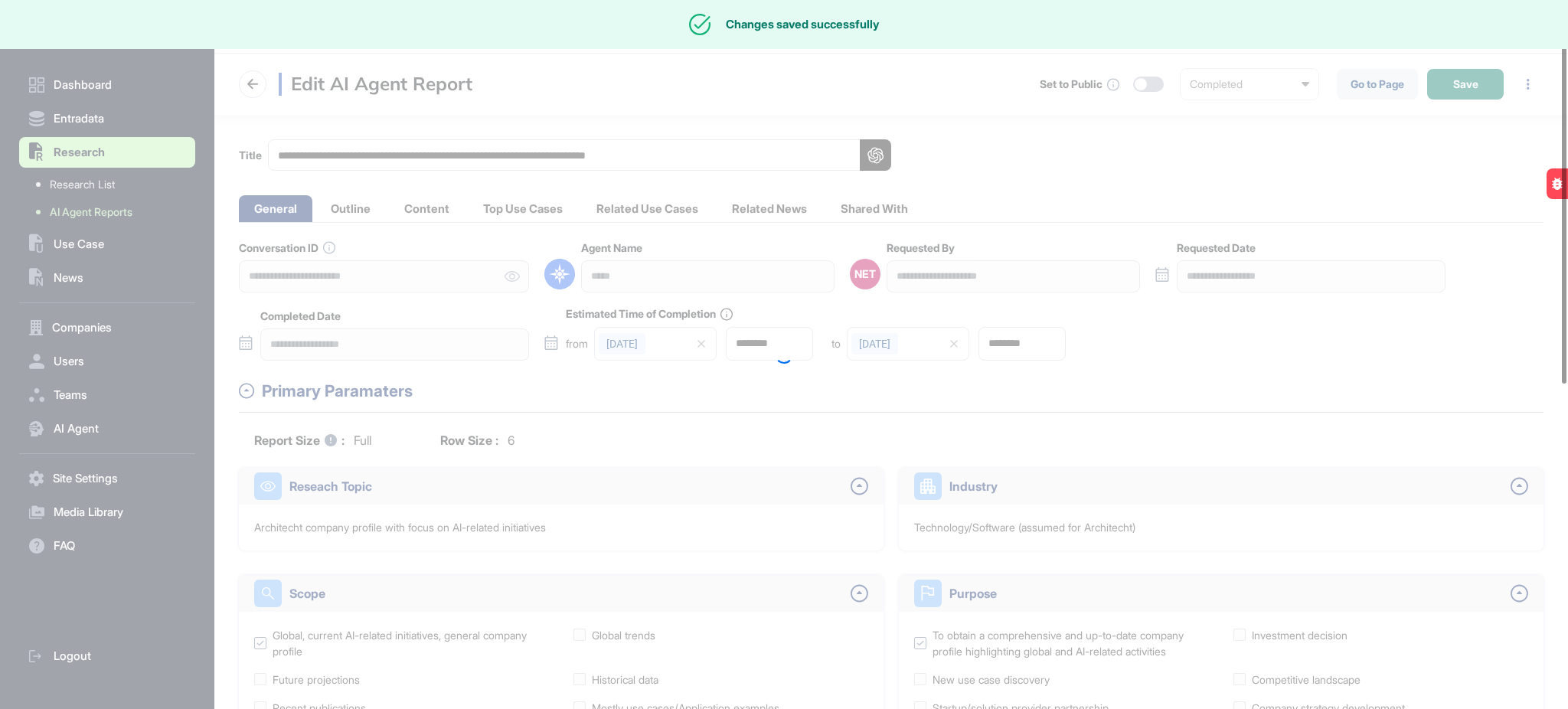
type input "********"
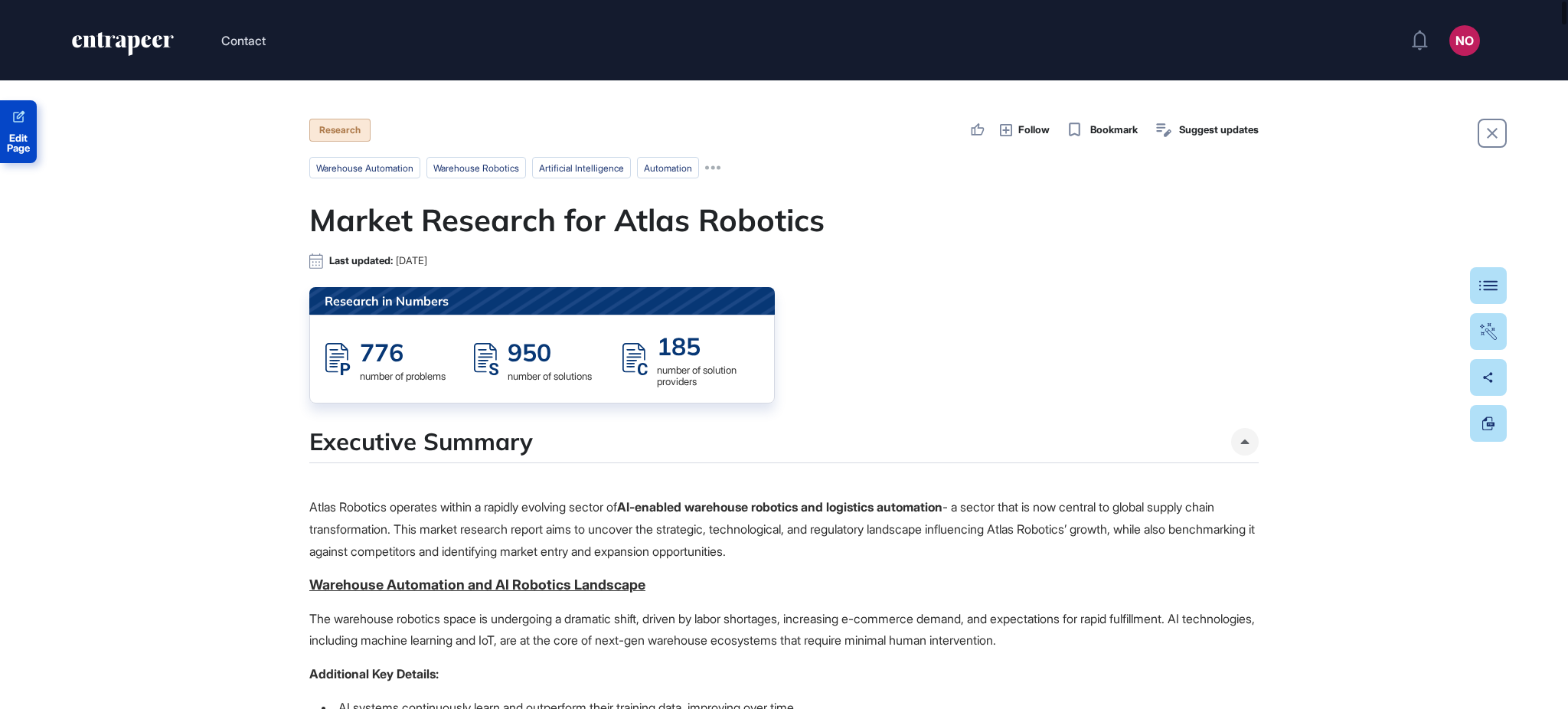
click at [20, 133] on span "Edit Page" at bounding box center [18, 143] width 37 height 20
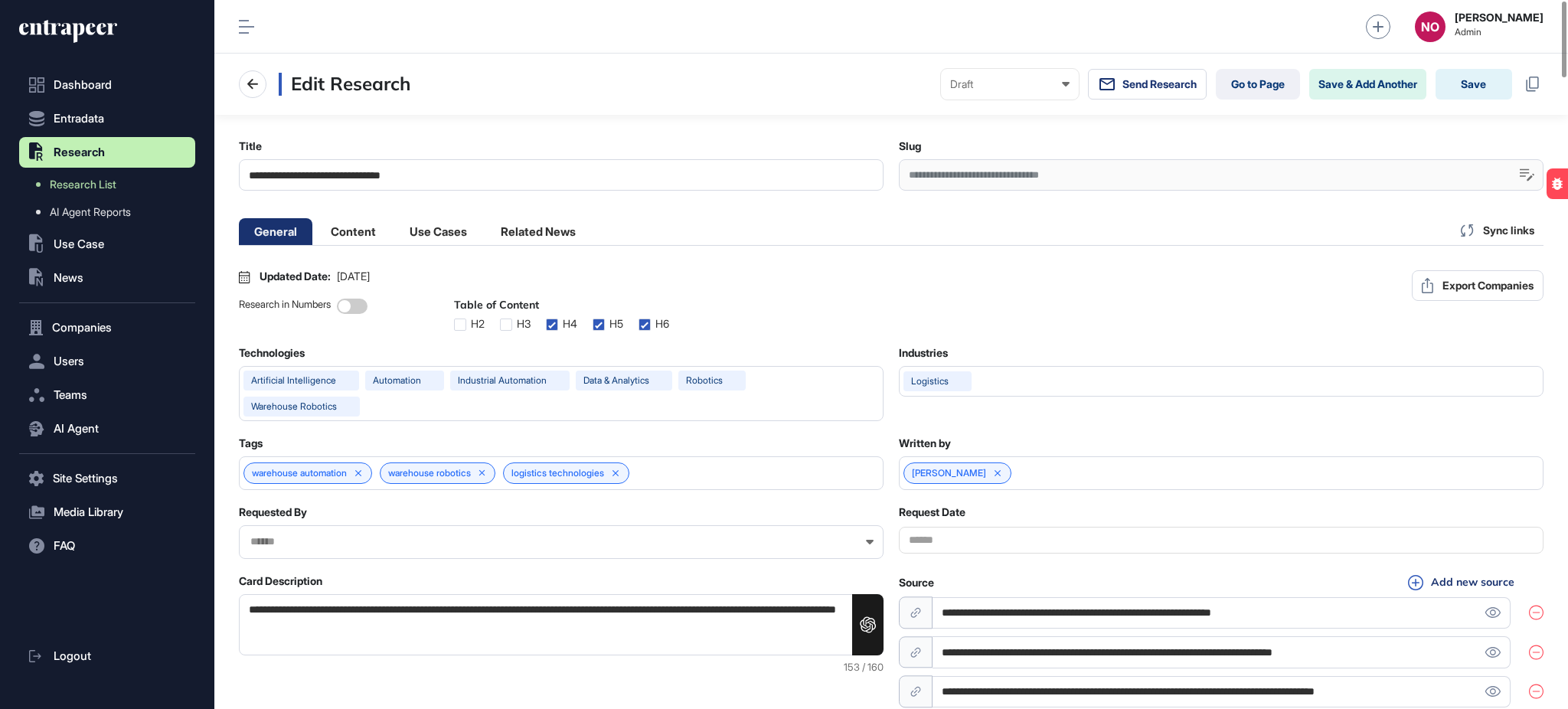
scroll to position [1, 6]
click at [394, 241] on li "Content" at bounding box center [438, 231] width 88 height 27
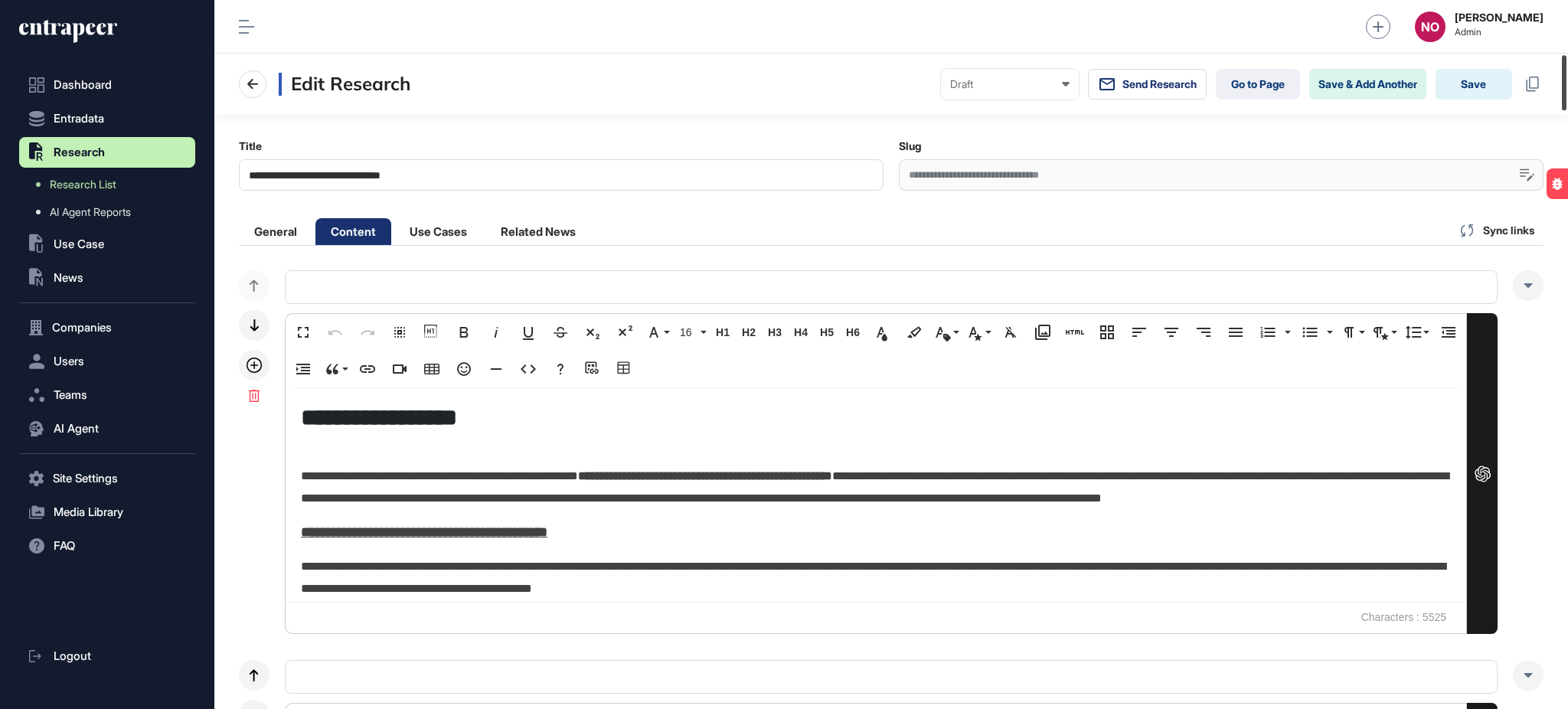
click at [1565, 104] on div at bounding box center [1564, 82] width 5 height 55
